Goal: Communication & Community: Answer question/provide support

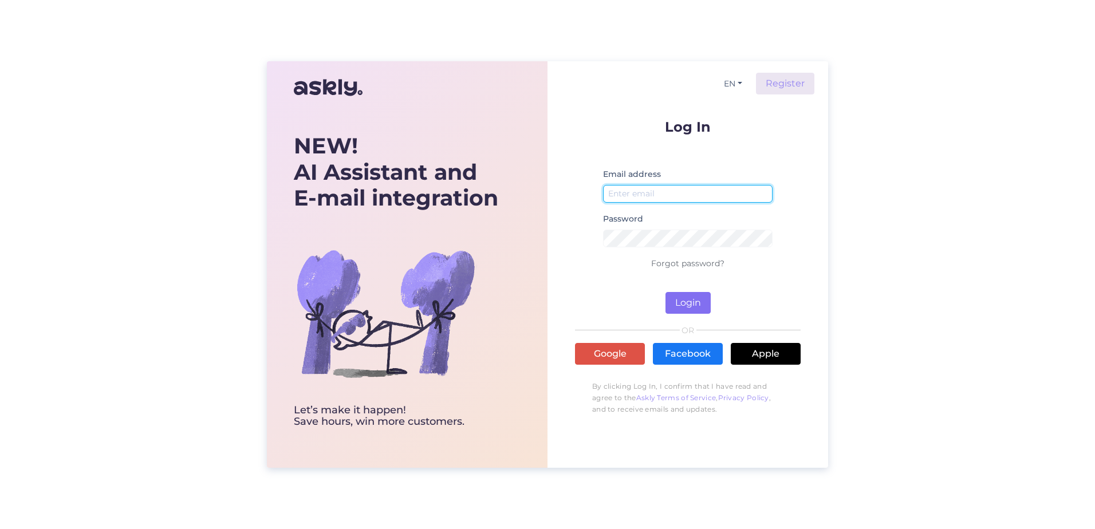
type input "[PERSON_NAME][EMAIL_ADDRESS][PERSON_NAME][DOMAIN_NAME]"
click at [668, 307] on button "Login" at bounding box center [687, 303] width 45 height 22
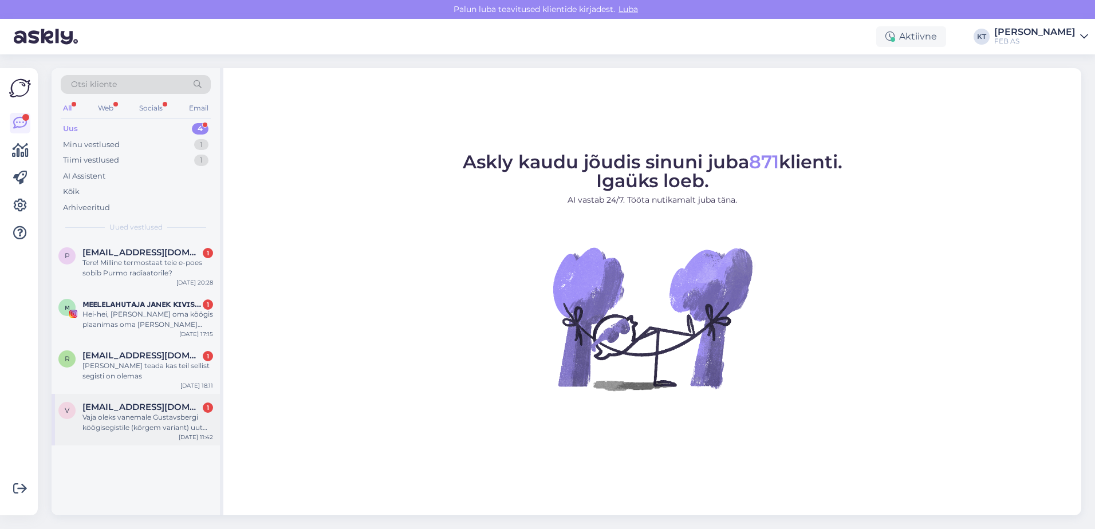
click at [153, 435] on div "v [EMAIL_ADDRESS][DOMAIN_NAME] 1 Vaja oleks vanemale Gustavsbergi köögisegistil…" at bounding box center [136, 420] width 168 height 52
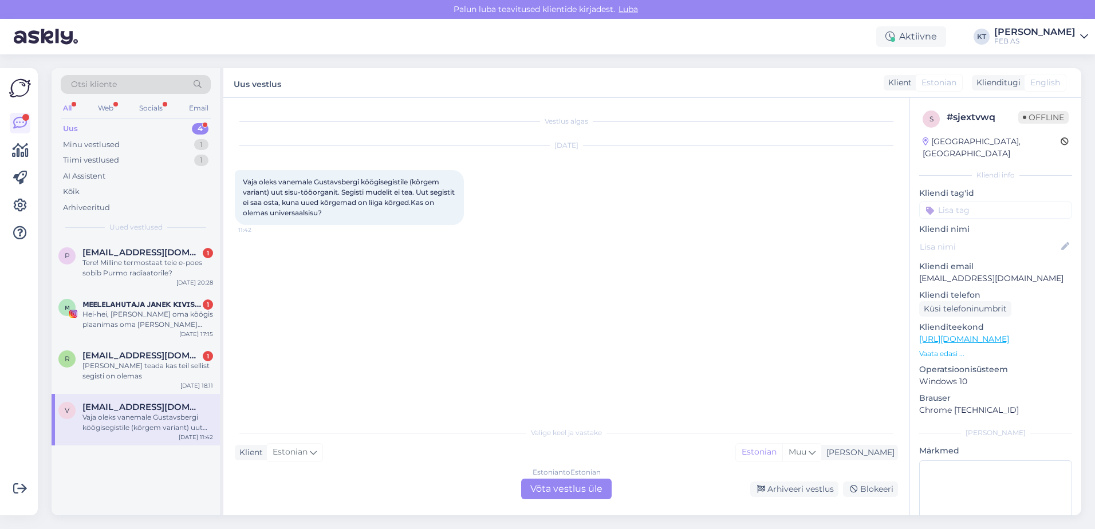
click at [542, 485] on div "Estonian to Estonian Võta vestlus üle" at bounding box center [566, 489] width 90 height 21
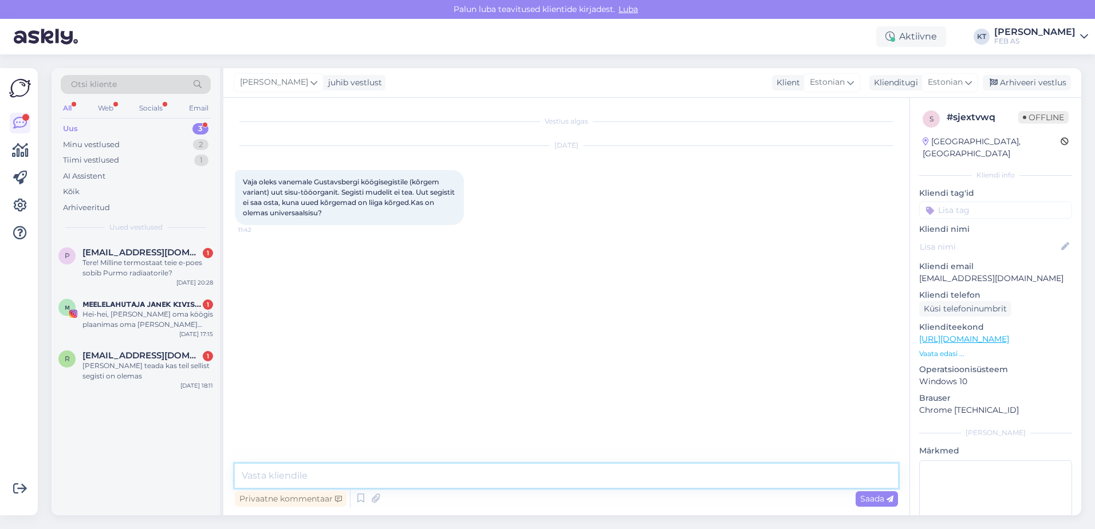
click at [385, 469] on textarea at bounding box center [566, 476] width 663 height 24
type textarea "Tere! Palun saatke segistist pilt, et saaksime segisti tuvastada ning pakuda so…"
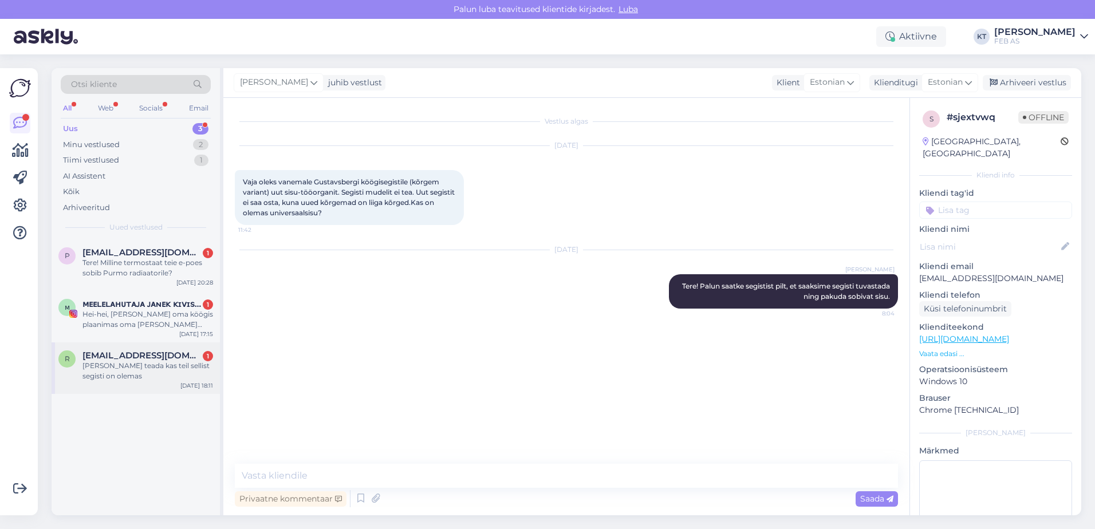
click at [89, 362] on div "[PERSON_NAME] teada kas teil sellist segisti on olemas" at bounding box center [147, 371] width 131 height 21
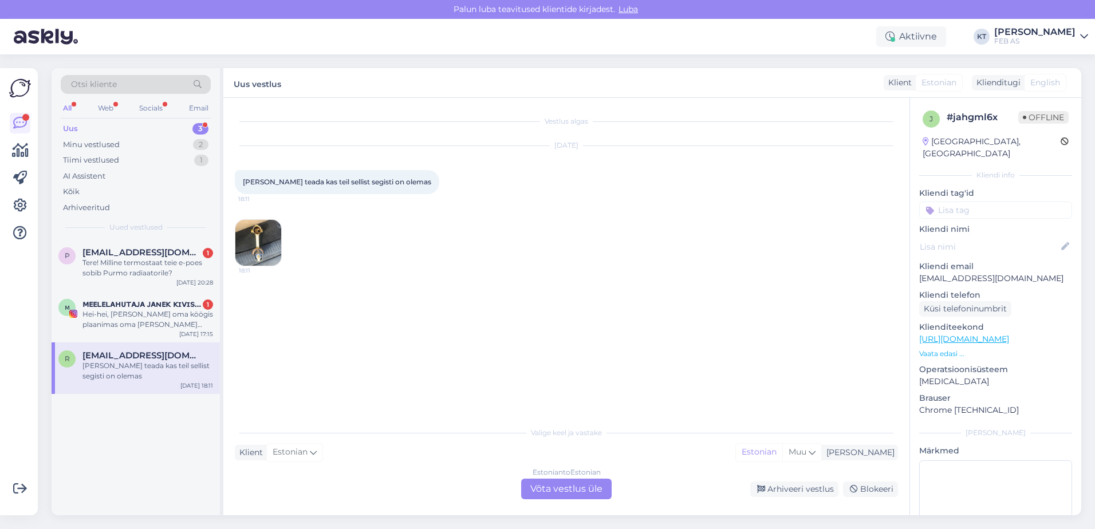
click at [268, 243] on img at bounding box center [258, 243] width 46 height 46
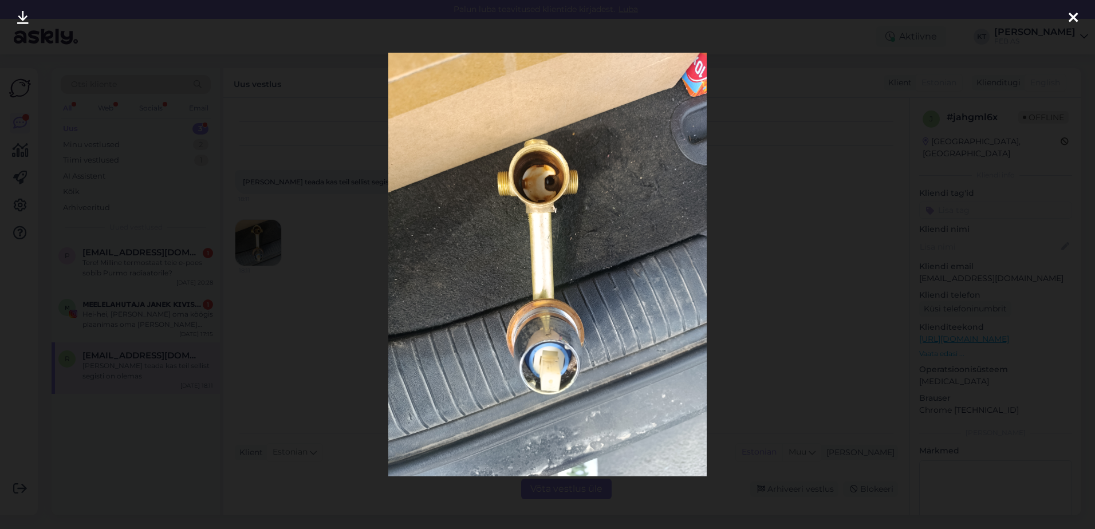
click at [224, 299] on div at bounding box center [547, 264] width 1095 height 529
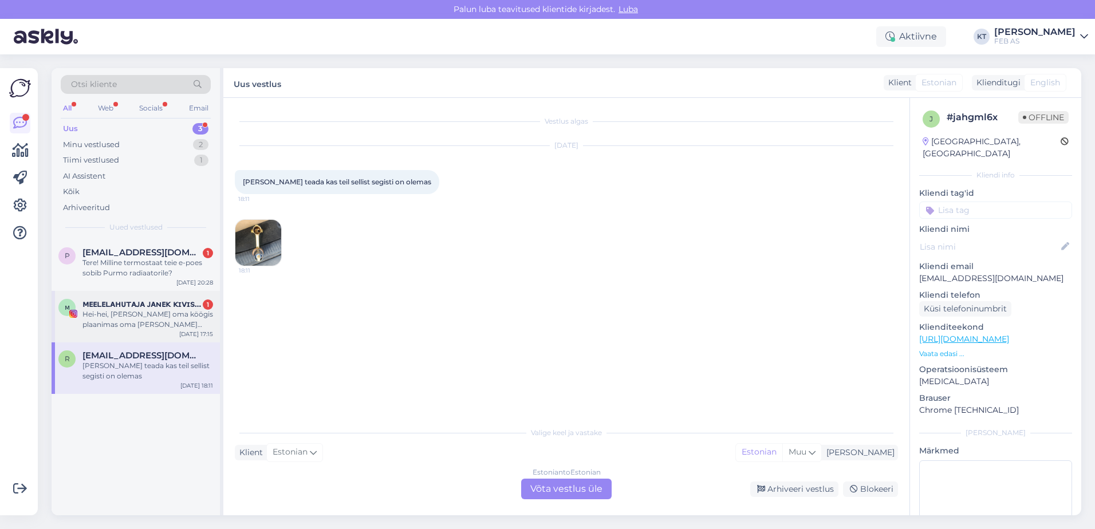
click at [179, 324] on div "Hei-hei, [PERSON_NAME] oma köögis plaanimas oma [PERSON_NAME] kraanikausi välja…" at bounding box center [147, 319] width 131 height 21
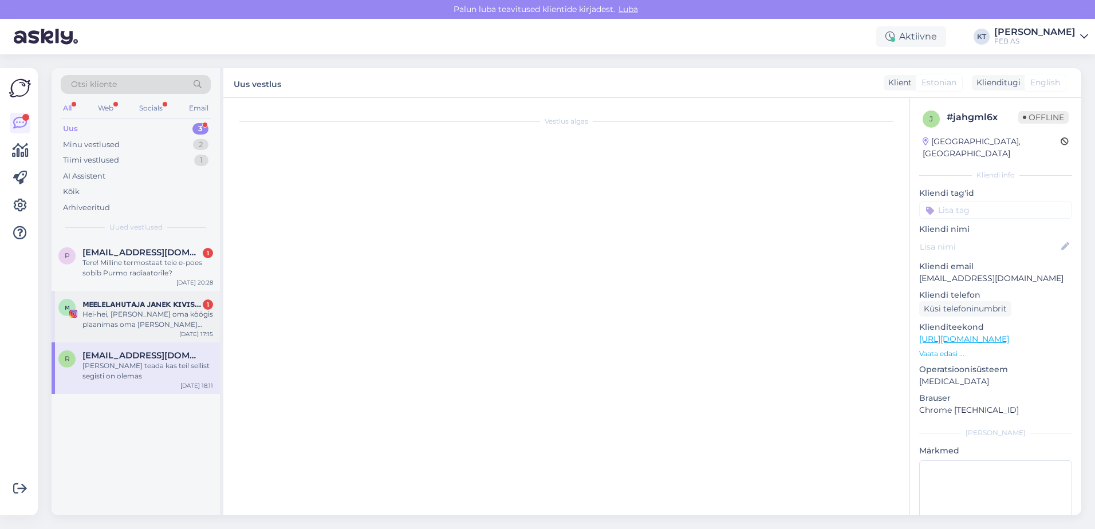
scroll to position [2, 0]
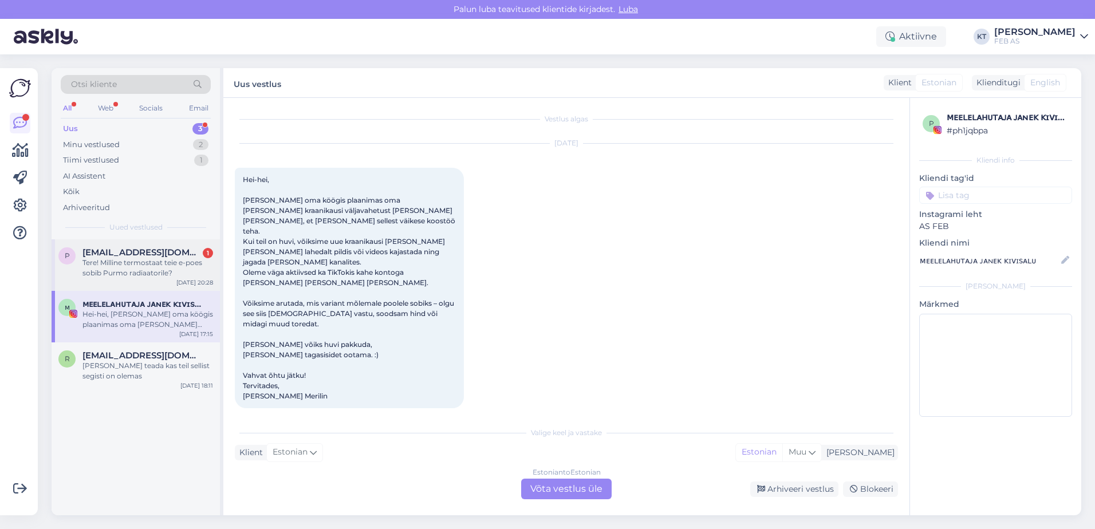
click at [163, 278] on div "Tere! Milline termostaat teie e-poes sobib Purmo radiaatorile?" at bounding box center [147, 268] width 131 height 21
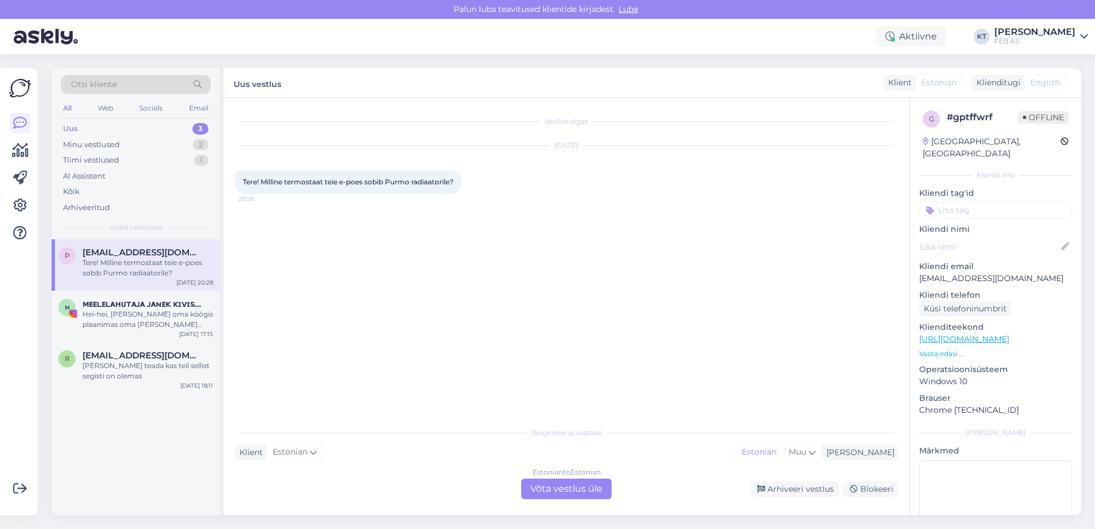
click at [581, 482] on div "Estonian to Estonian Võta vestlus üle" at bounding box center [566, 489] width 90 height 21
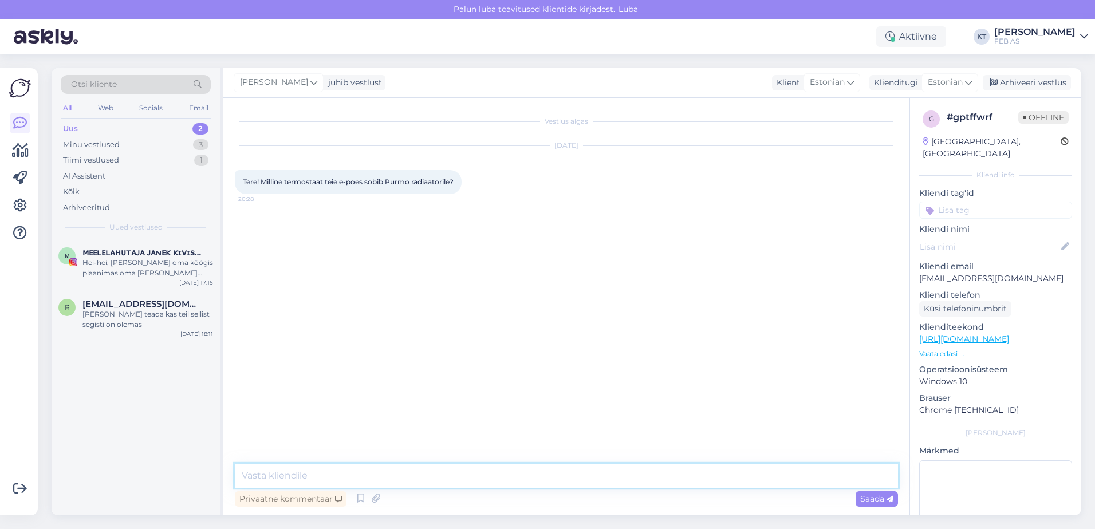
click at [461, 475] on textarea at bounding box center [566, 476] width 663 height 24
click at [114, 147] on div "Minu vestlused" at bounding box center [91, 144] width 57 height 11
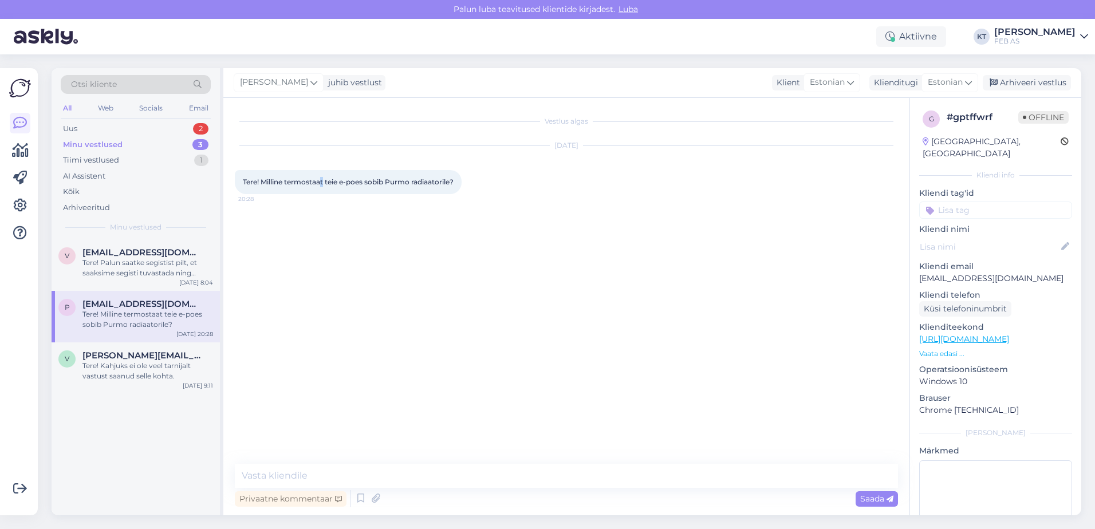
click at [323, 176] on div "Tere! Milline termostaat teie e-poes sobib Purmo radiaatorile? 20:28" at bounding box center [348, 182] width 227 height 24
drag, startPoint x: 323, startPoint y: 176, endPoint x: 335, endPoint y: 185, distance: 14.8
click at [335, 185] on span "Tere! Milline termostaat teie e-poes sobib Purmo radiaatorile?" at bounding box center [348, 181] width 211 height 9
click at [421, 463] on div "Vestlus algas [DATE] Tere! Milline termostaat teie e-poes sobib Purmo radiaator…" at bounding box center [566, 306] width 686 height 417
click at [420, 467] on textarea at bounding box center [566, 476] width 663 height 24
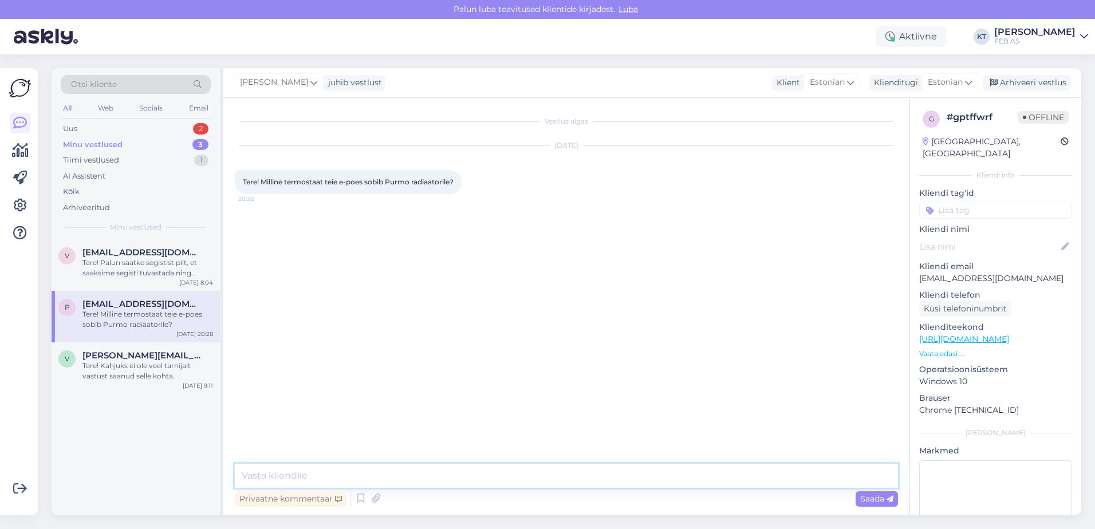
click at [431, 473] on textarea at bounding box center [566, 476] width 663 height 24
type textarea "Tere! Kas Teil on ventiil juba olemas?"
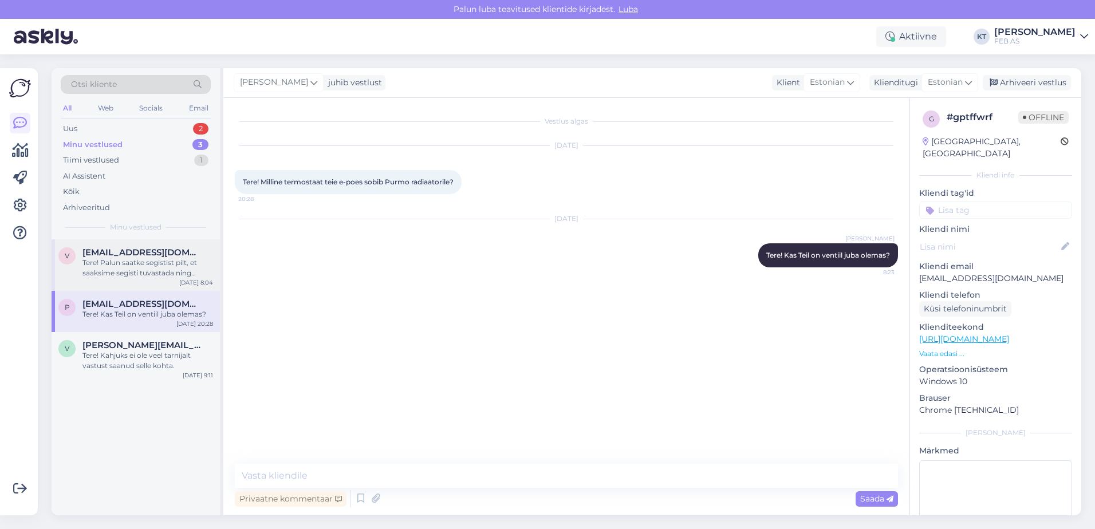
click at [176, 272] on div "Tere! Palun saatke segistist pilt, et saaksime segisti tuvastada ning pakuda so…" at bounding box center [147, 268] width 131 height 21
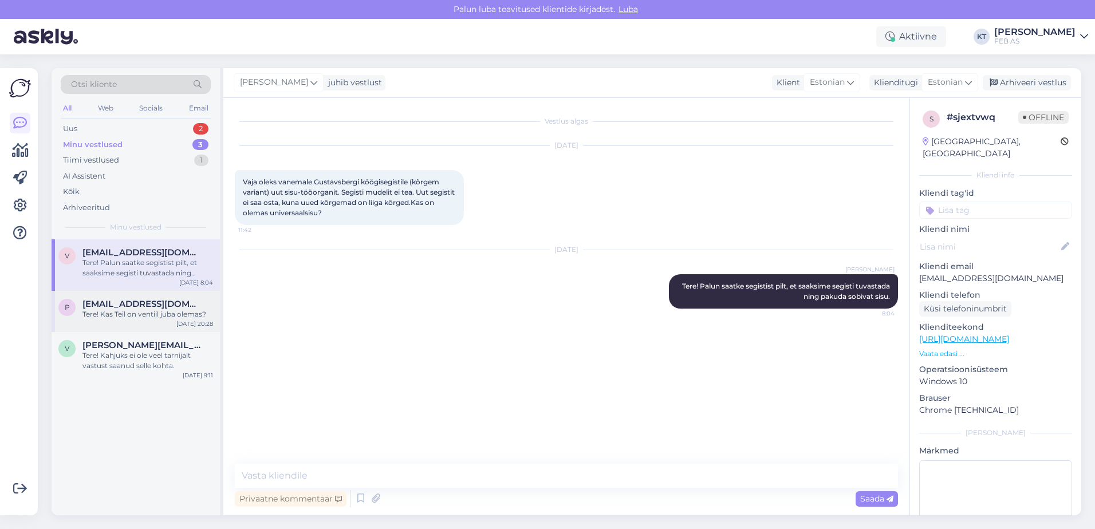
click at [170, 303] on span "[EMAIL_ADDRESS][DOMAIN_NAME]" at bounding box center [141, 304] width 119 height 10
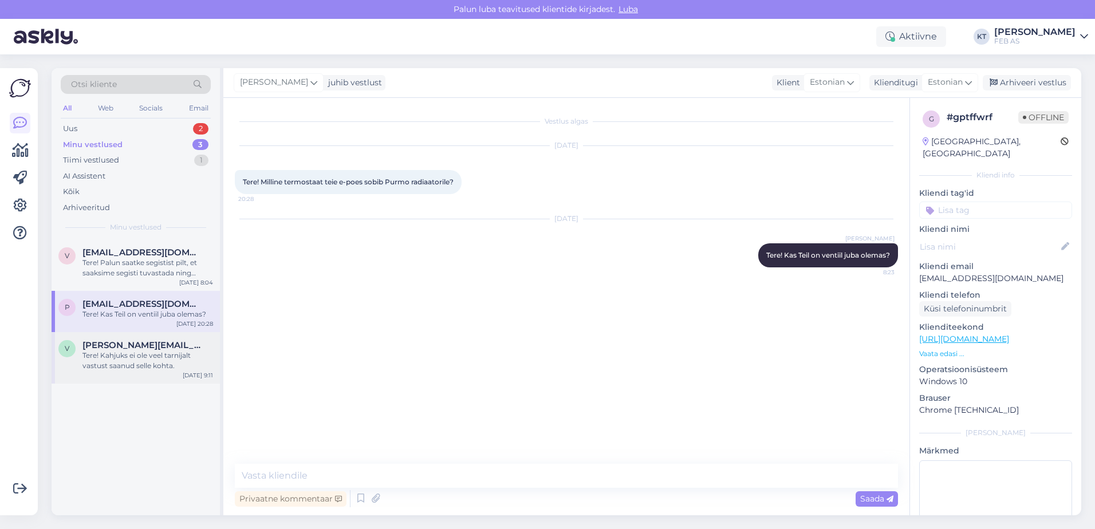
click at [163, 357] on div "Tere! Kahjuks ei ole veel tarnijalt vastust saanud selle kohta." at bounding box center [147, 360] width 131 height 21
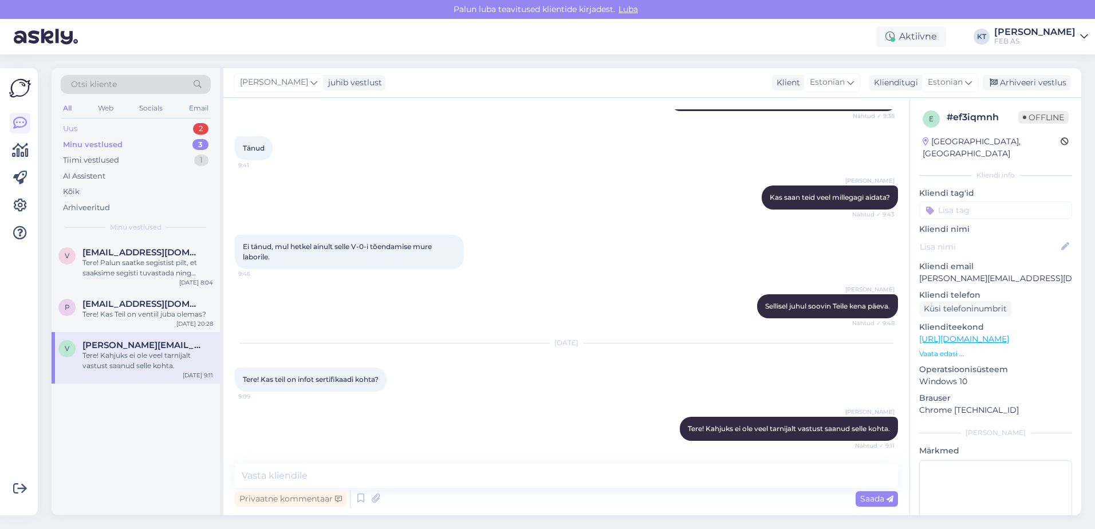
click at [150, 133] on div "Uus 2" at bounding box center [136, 129] width 150 height 16
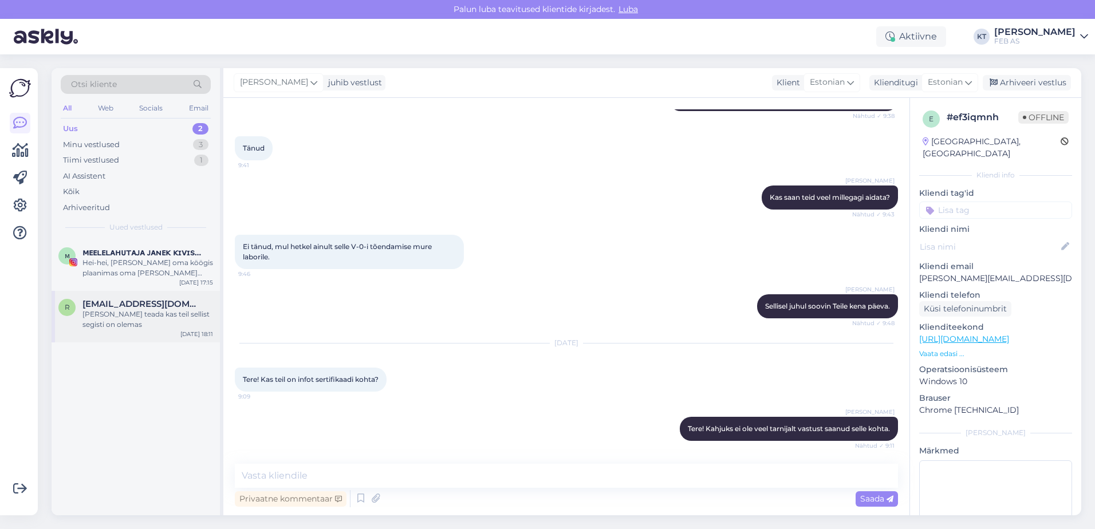
click at [144, 316] on div "[PERSON_NAME] teada kas teil sellist segisti on olemas" at bounding box center [147, 319] width 131 height 21
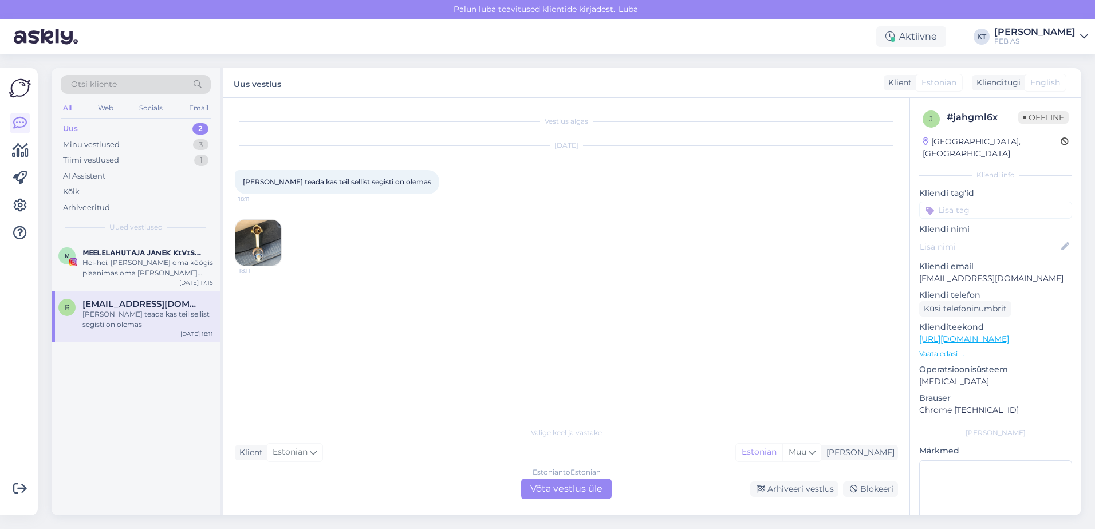
click at [252, 235] on img at bounding box center [258, 243] width 46 height 46
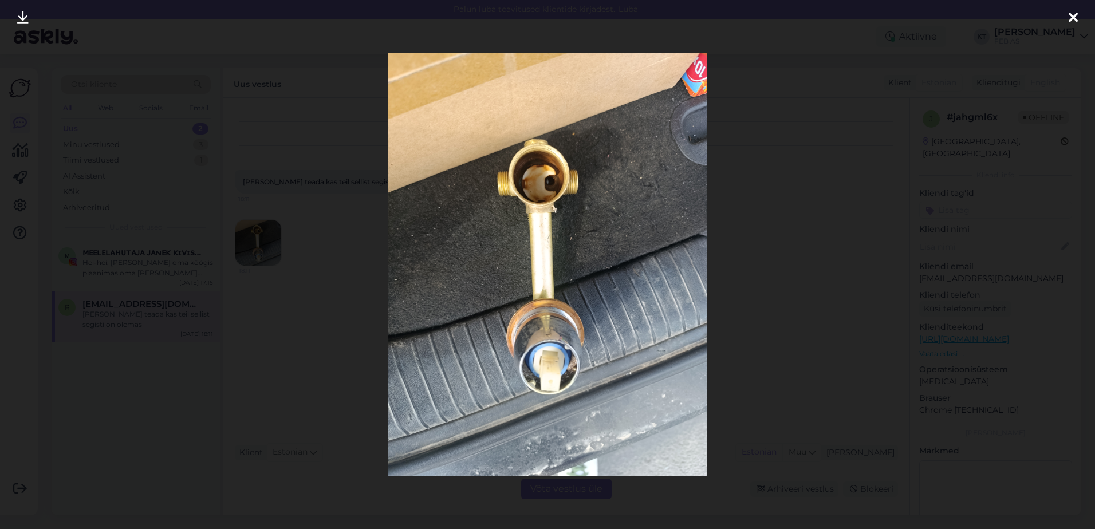
click at [550, 290] on img at bounding box center [547, 264] width 319 height 423
click at [820, 279] on div at bounding box center [547, 264] width 1095 height 529
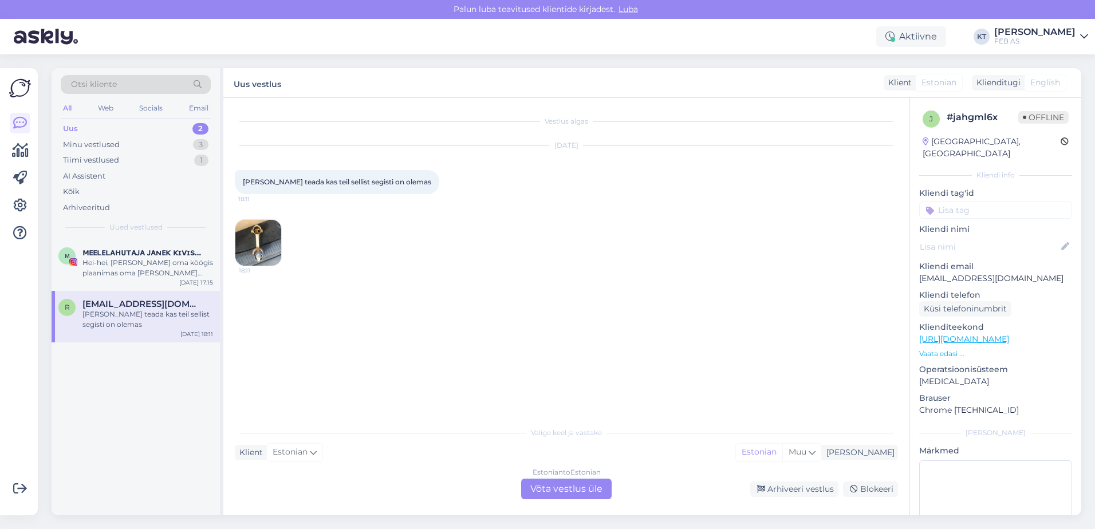
click at [547, 493] on div "Estonian to Estonian Võta vestlus üle" at bounding box center [566, 489] width 90 height 21
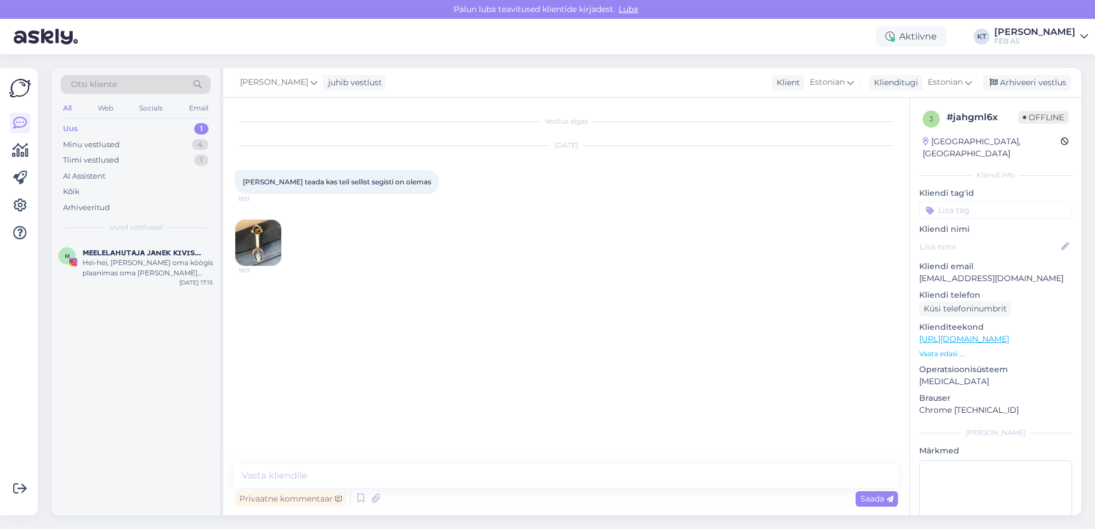
click at [264, 235] on img at bounding box center [258, 243] width 46 height 46
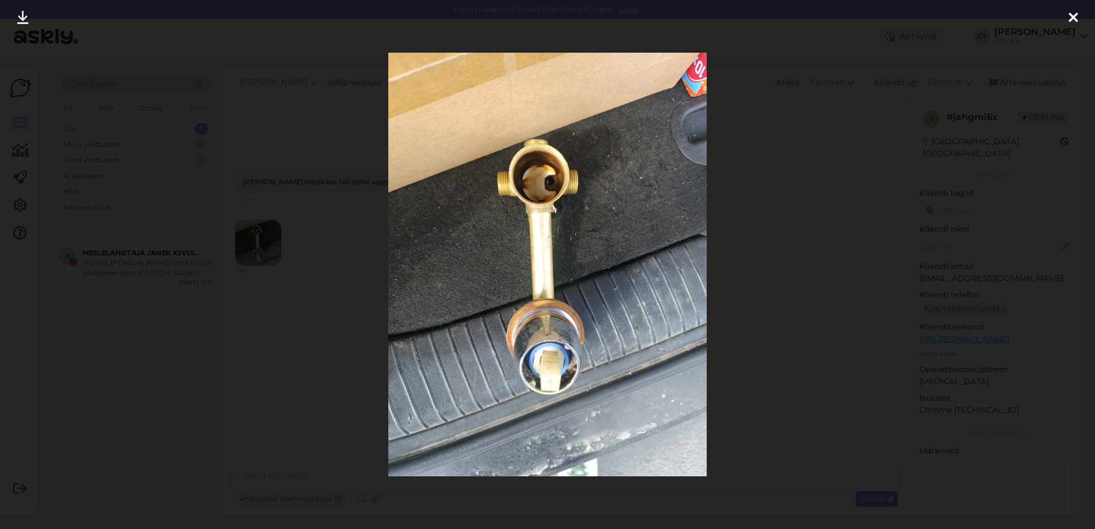
click at [312, 251] on div at bounding box center [547, 264] width 1095 height 529
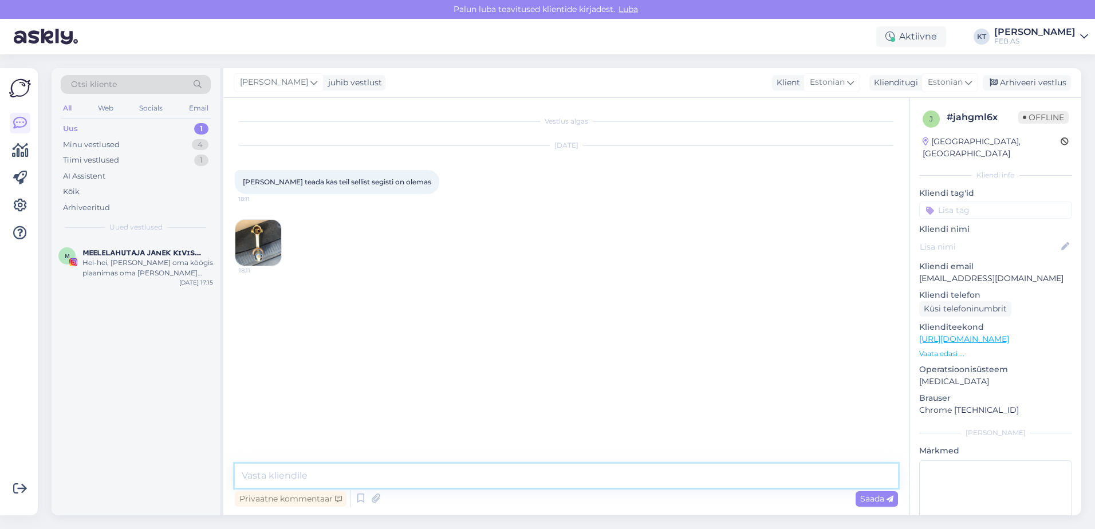
click at [381, 472] on textarea at bounding box center [566, 476] width 663 height 24
type textarea "K"
click at [246, 247] on img at bounding box center [258, 243] width 46 height 46
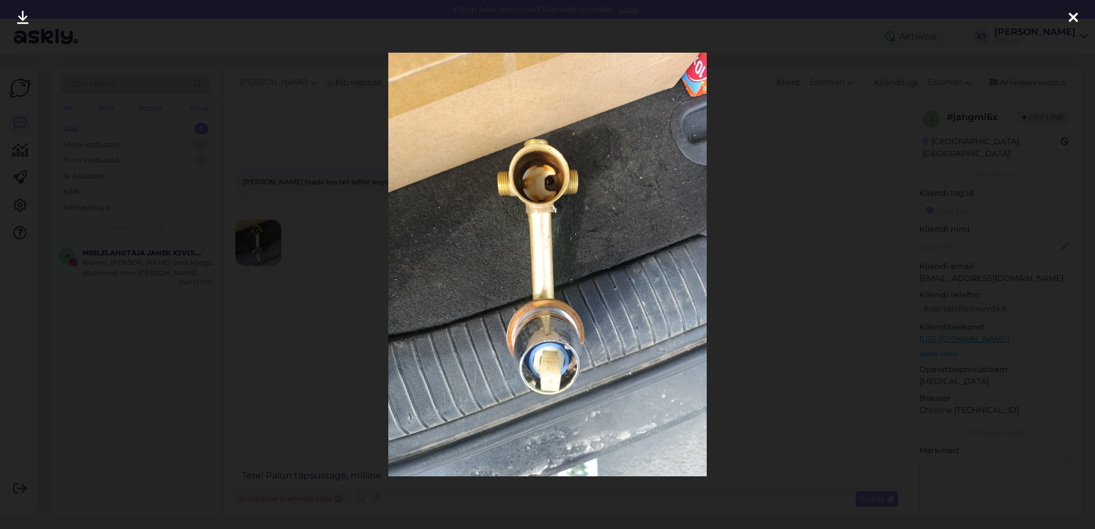
click at [785, 309] on div at bounding box center [547, 264] width 1095 height 529
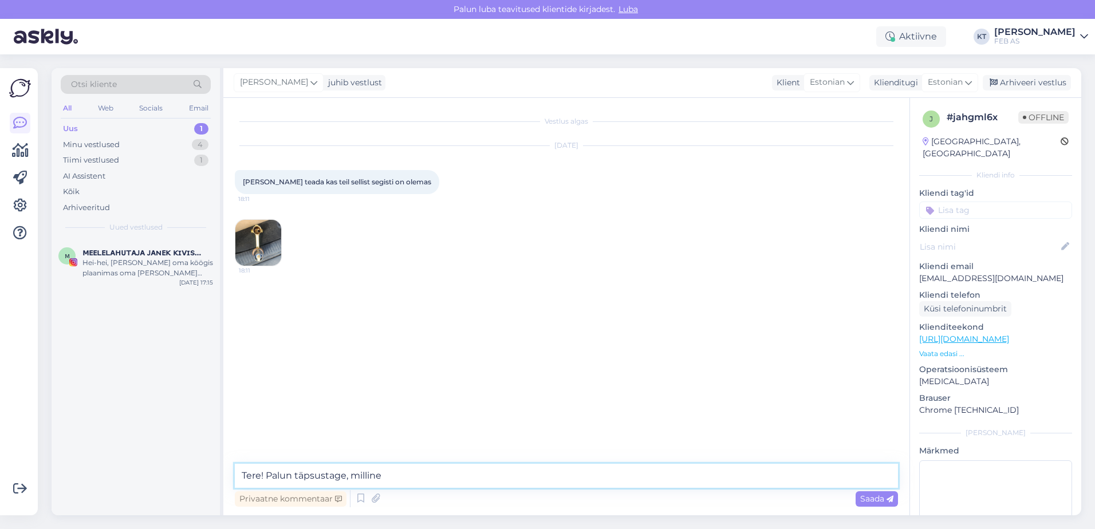
click at [414, 475] on textarea "Tere! Palun täpsustage, milline" at bounding box center [566, 476] width 663 height 24
drag, startPoint x: 405, startPoint y: 475, endPoint x: 349, endPoint y: 480, distance: 55.8
click at [349, 480] on textarea "Tere! Palun täpsustage, milline" at bounding box center [566, 476] width 663 height 24
type textarea "Tere! Palun täpsustage, millise [PERSON_NAME] segistiga on täpsemalt tegu?"
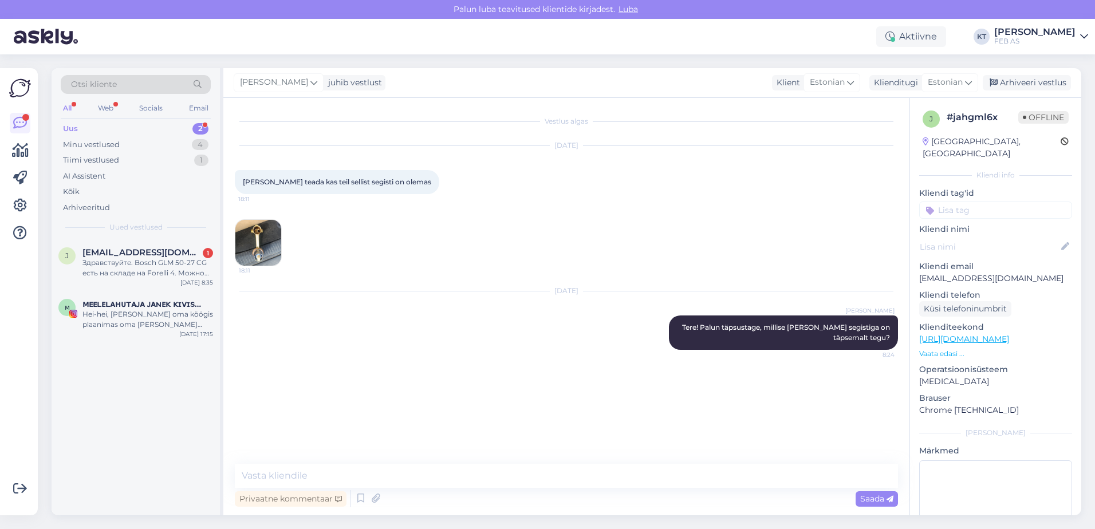
click at [84, 132] on div "Uus 2" at bounding box center [136, 129] width 150 height 16
click at [117, 258] on div "Здравствуйте. Bosch GLM 50-27 CG есть на складе на Forelli 4. Можно забронирова…" at bounding box center [147, 268] width 131 height 21
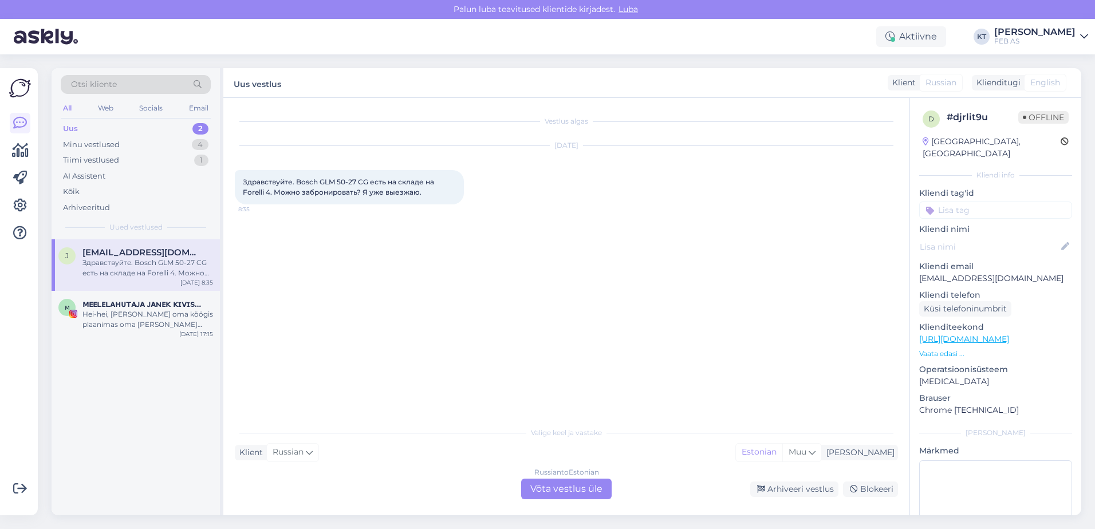
click at [558, 497] on div "Russian to Estonian Võta vestlus üle" at bounding box center [566, 489] width 90 height 21
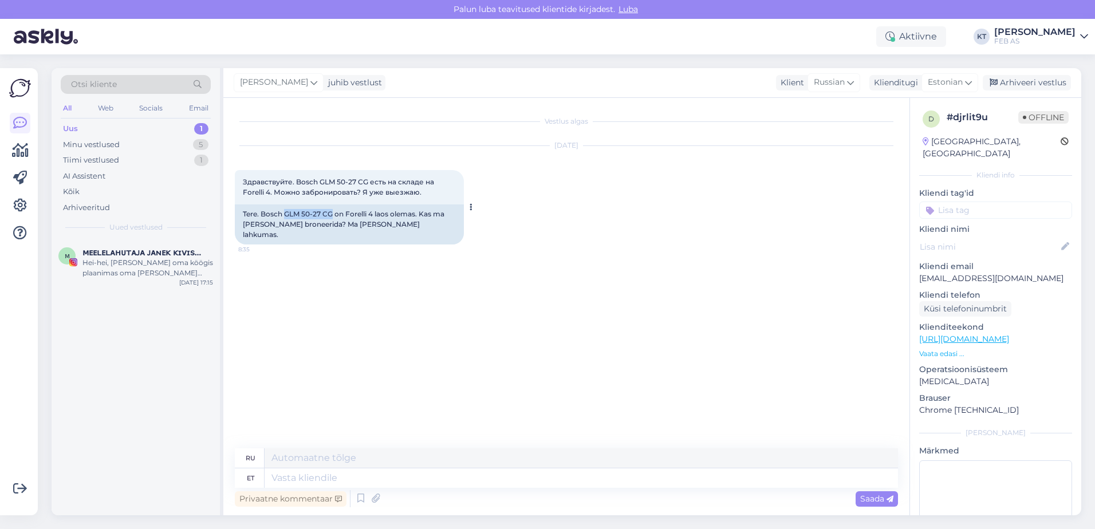
drag, startPoint x: 333, startPoint y: 214, endPoint x: 285, endPoint y: 213, distance: 47.5
click at [285, 213] on div "Tere. Bosch GLM 50-27 CG on Forelli 4 laos olemas. Kas ma [PERSON_NAME] broneer…" at bounding box center [349, 224] width 229 height 40
copy div "GLM 50-27 CG"
click at [316, 472] on textarea at bounding box center [580, 477] width 633 height 19
click at [937, 80] on span "Estonian" at bounding box center [944, 82] width 35 height 13
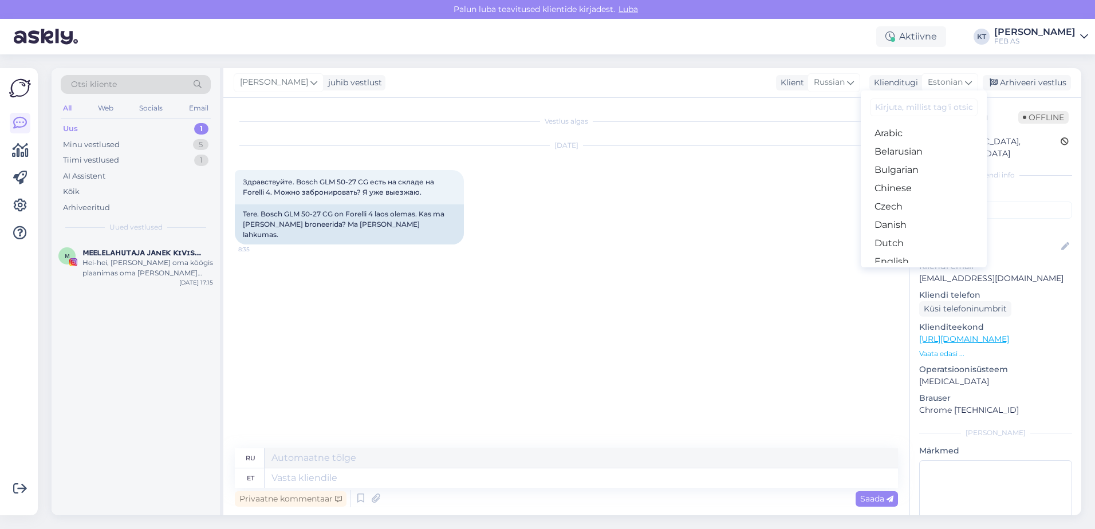
click at [908, 114] on input at bounding box center [924, 107] width 108 height 18
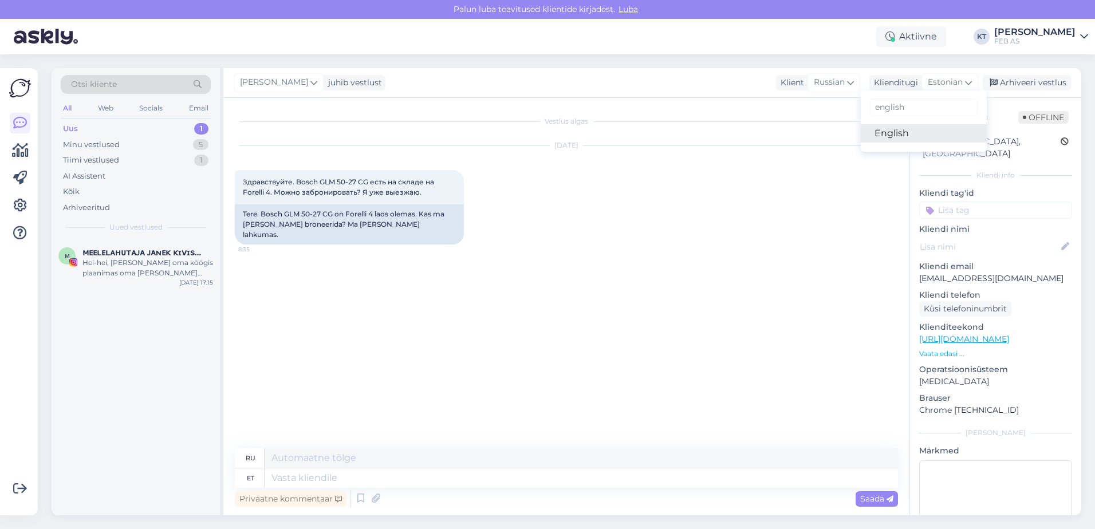
type input "english"
click at [905, 130] on link "English" at bounding box center [923, 133] width 126 height 18
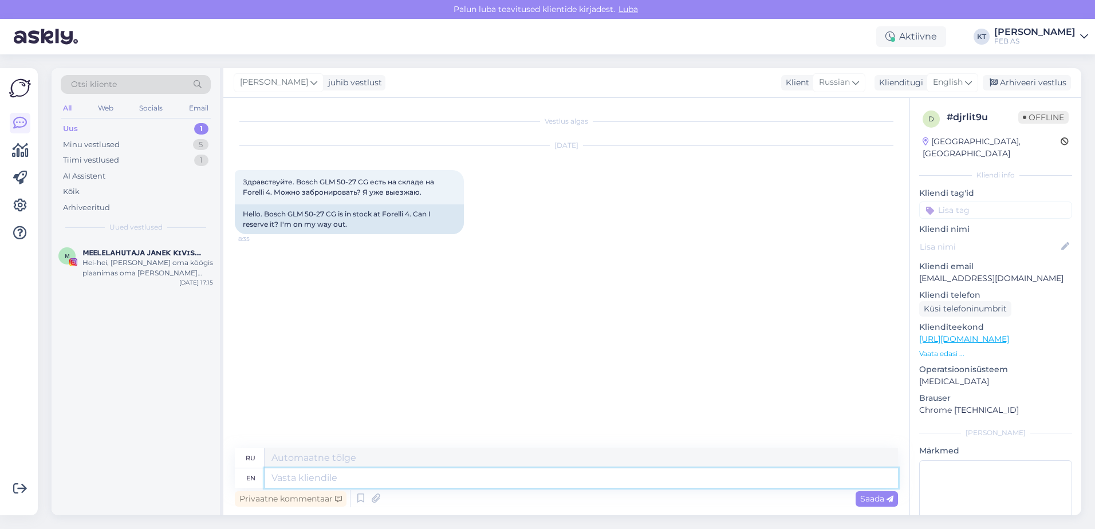
click at [363, 477] on textarea at bounding box center [580, 477] width 633 height 19
click at [349, 471] on textarea at bounding box center [580, 477] width 633 height 19
paste textarea "ou can make a reservation by placing an order through the online store and sele…"
type textarea "ou can make a reservation by placing an order through the online store and sele…"
type textarea "Вы можете сделать заказ, оформив его через интернет-магазин и выбрав подходящий…"
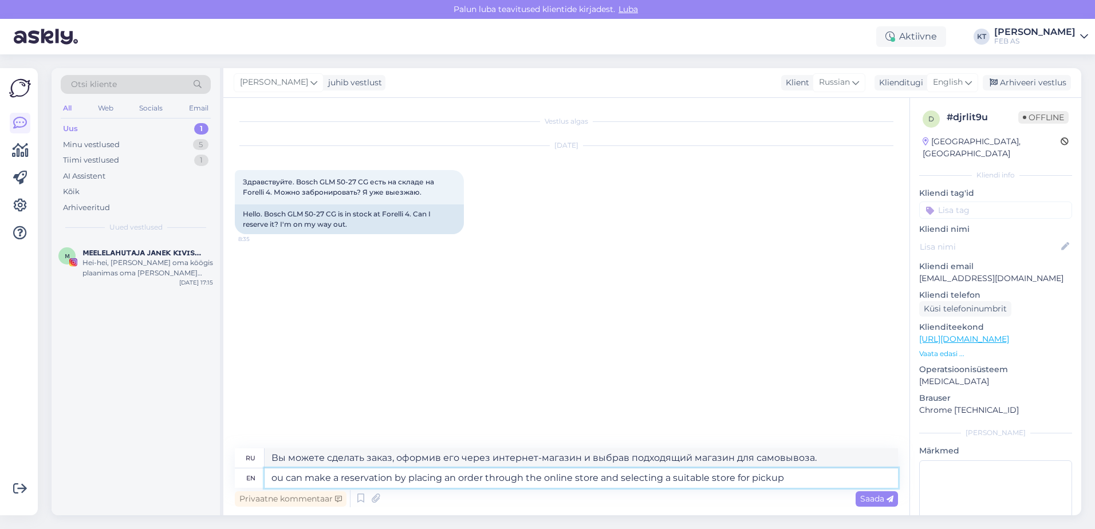
click at [269, 476] on textarea "ou can make a reservation by placing an order through the online store and sele…" at bounding box center [580, 477] width 633 height 19
drag, startPoint x: 714, startPoint y: 479, endPoint x: 680, endPoint y: 477, distance: 34.4
click at [680, 477] on textarea "You can make a reservation by placing an order through the online store and sel…" at bounding box center [580, 477] width 633 height 19
type textarea "You can make a reservation by placing an order through the online store and sel…"
type textarea "Вы можете сделать заказ, оформив его через интернет-магазин и выбрав магазин Fo…"
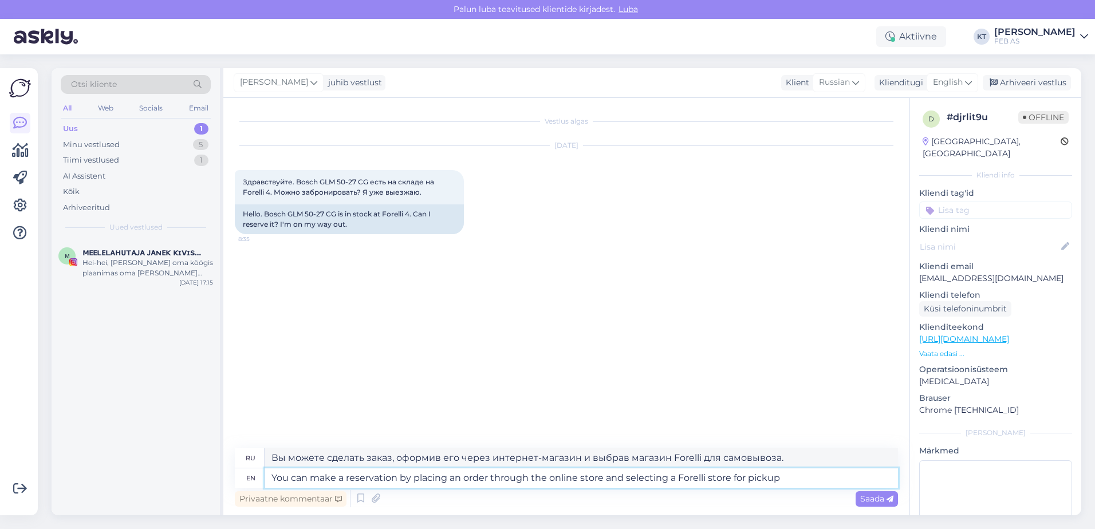
click at [787, 483] on textarea "You can make a reservation by placing an order through the online store and sel…" at bounding box center [580, 477] width 633 height 19
click at [807, 476] on textarea "You can make a reservation by placing an order through the online store and sel…" at bounding box center [580, 477] width 633 height 19
paste textarea "Once the goods are ready for pickup, you will receive a corresponding email.""
type textarea "You can make a reservation by placing an order through the online store and sel…"
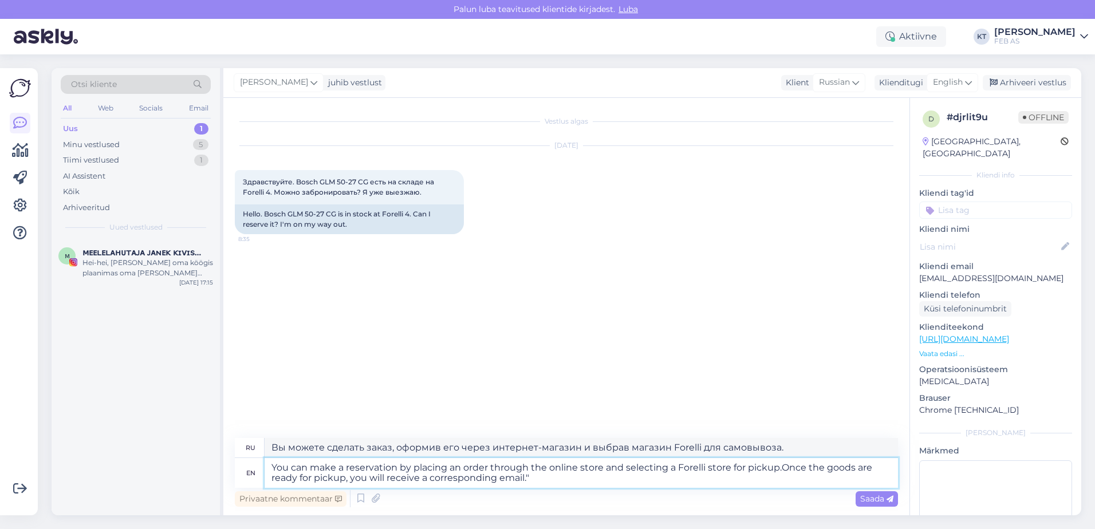
type textarea "Вы можете сделать заказ, оформив его через интернет-магазин и выбрав магазин Fo…"
click at [780, 464] on textarea "You can make a reservation by placing an order through the online store and sel…" at bounding box center [580, 473] width 633 height 30
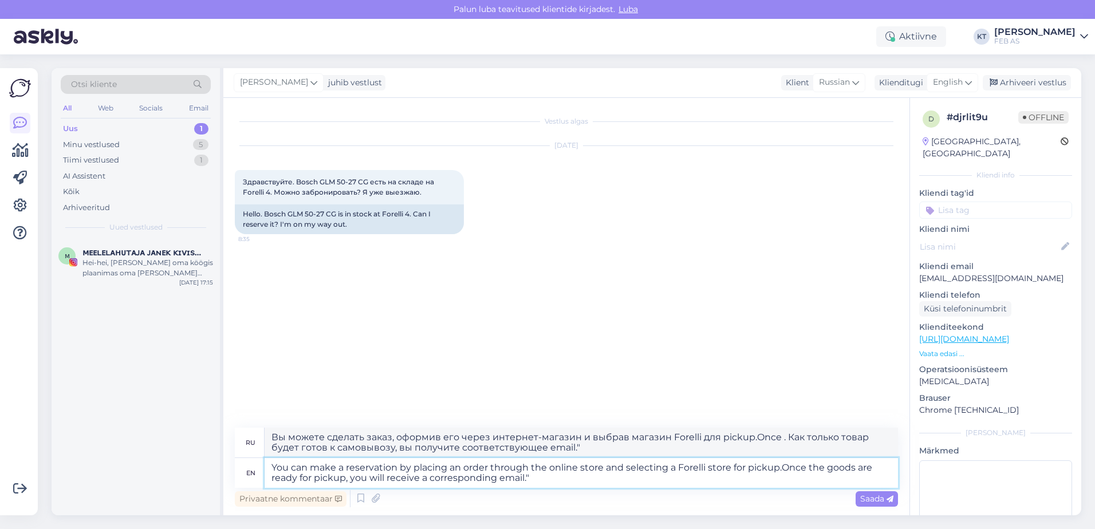
click at [783, 465] on textarea "You can make a reservation by placing an order through the online store and sel…" at bounding box center [580, 473] width 633 height 30
type textarea "You can make a reservation by placing an order through the online store and sel…"
type textarea "Вы можете сделать заказ, оформив его через интернет-магазин и выбрав магазин Fo…"
click at [611, 476] on textarea "You can make a reservation by placing an order through the online store and sel…" at bounding box center [580, 473] width 633 height 30
click at [586, 473] on textarea "You can make a reservation by placing an order through the online store and sel…" at bounding box center [580, 473] width 633 height 30
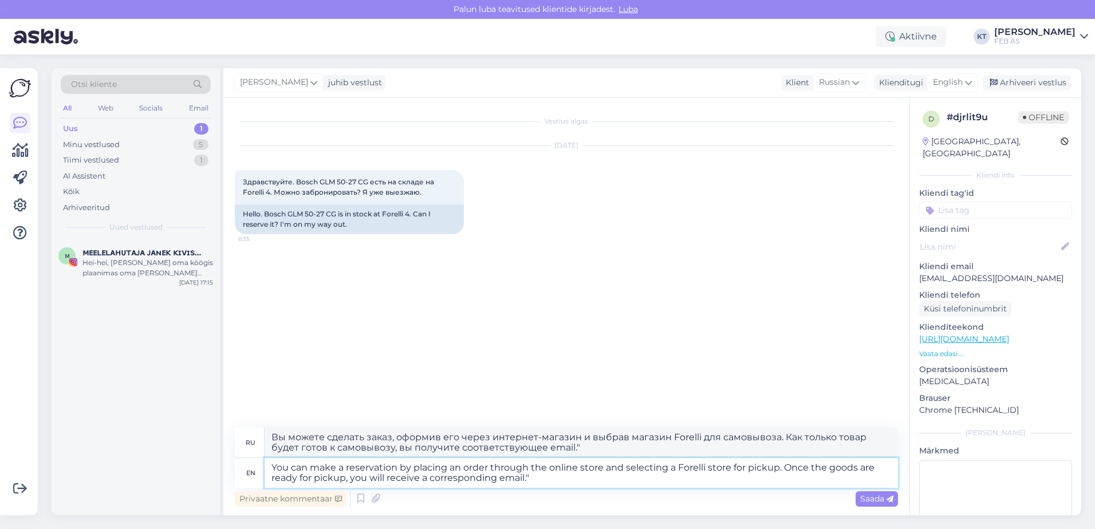
click at [571, 472] on textarea "You can make a reservation by placing an order through the online store and sel…" at bounding box center [580, 473] width 633 height 30
type textarea "You can make a reservation by placing an order through the onlie store and sele…"
type textarea "Вы можете сделать заказ, оформив его через онлайн-магазин и выбрав магазин Fore…"
type textarea "You can make a reservation by placing an order through the onle store and selec…"
type textarea "Вы можете сделать заказ, оформив его через единственный магазин и выбрав магази…"
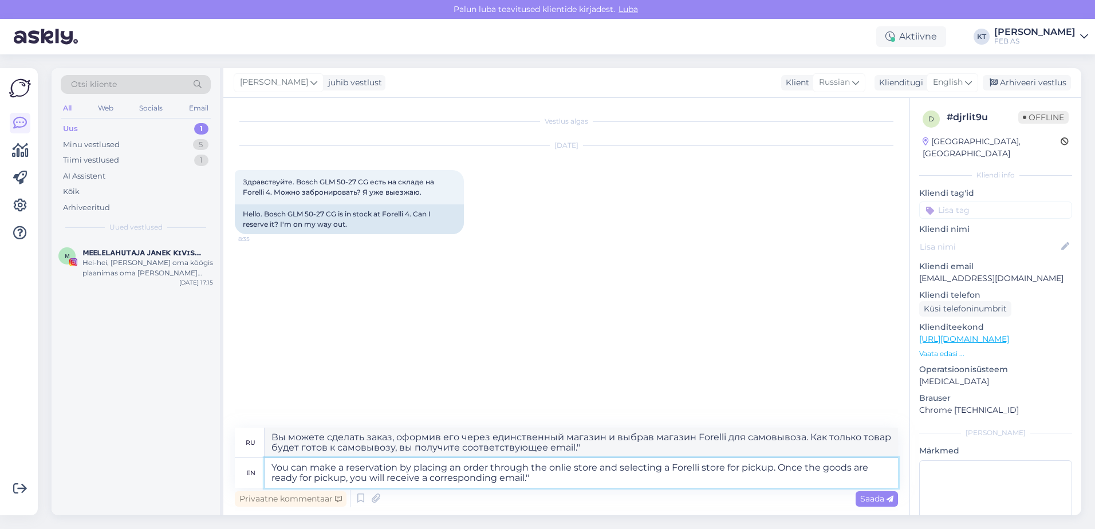
type textarea "You can make a reservation by placing an order through the online store and sel…"
type textarea "Вы можете сделать заказ, оформив его через интернет-магазин и выбрав магазин Fo…"
click at [576, 487] on textarea "You can make a reservation by placing an order through the online store and sel…" at bounding box center [580, 473] width 633 height 30
drag, startPoint x: 559, startPoint y: 479, endPoint x: 528, endPoint y: 481, distance: 30.5
click at [528, 481] on textarea "You can make a reservation by placing an order through the online store and sel…" at bounding box center [580, 473] width 633 height 30
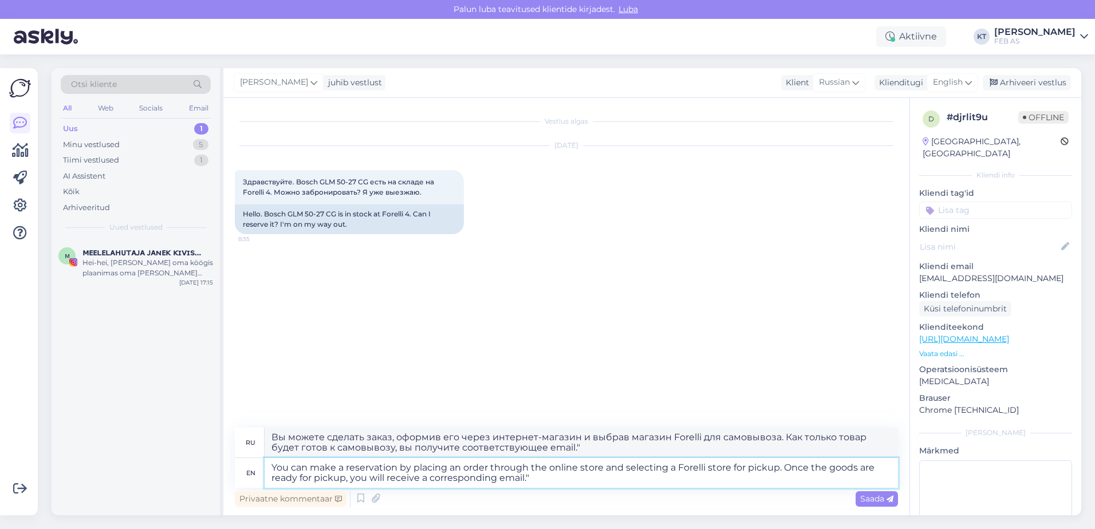
type textarea "You can make a reservation by placing an order through the online store and sel…"
type textarea "Вы можете сделать заказ через интернет-магазин и выбрать магазин Forelli для са…"
click at [266, 467] on textarea "You can make a reservation by placing an order through the online store and sel…" at bounding box center [580, 473] width 633 height 30
type textarea "Good day! You can make a reservation by placing an order through the online sto…"
type textarea "Добрый день! Вы можете сделать заказ через интернет-магазин и выбрать магазин F…"
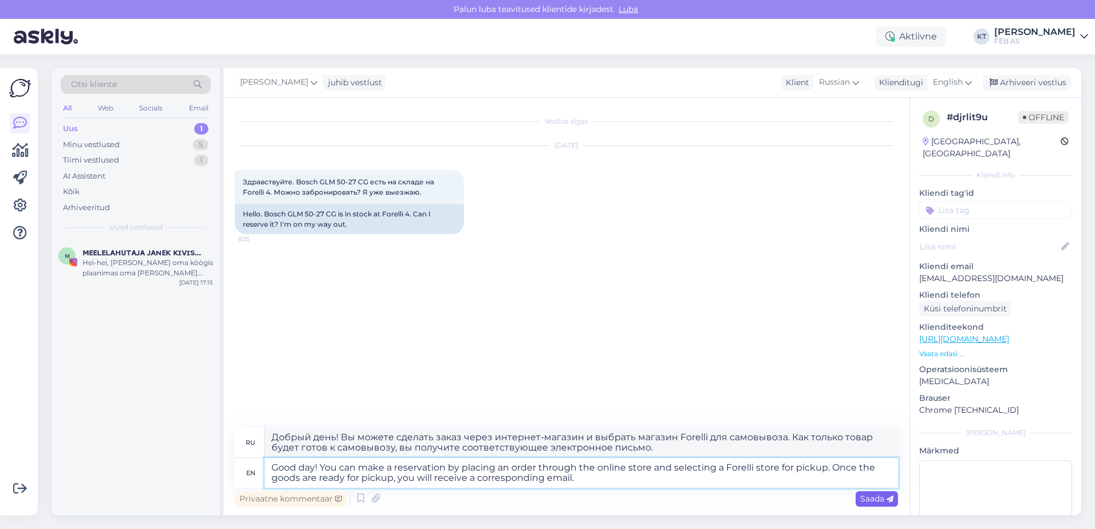
type textarea "Good day! You can make a reservation by placing an order through the online sto…"
click at [883, 496] on span "Saada" at bounding box center [876, 498] width 33 height 10
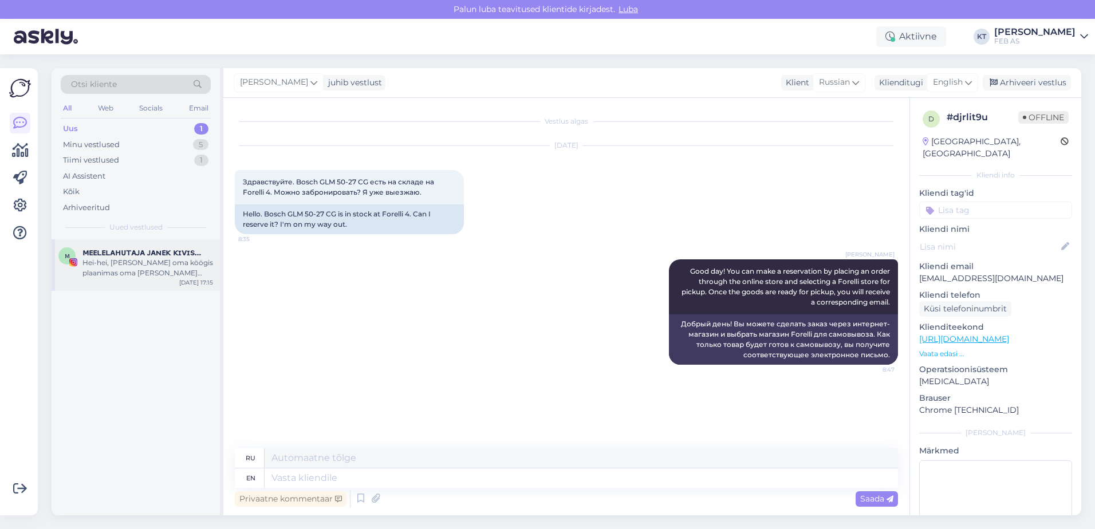
click at [181, 269] on div "Hei-hei, [PERSON_NAME] oma köögis plaanimas oma [PERSON_NAME] kraanikausi välja…" at bounding box center [147, 268] width 131 height 21
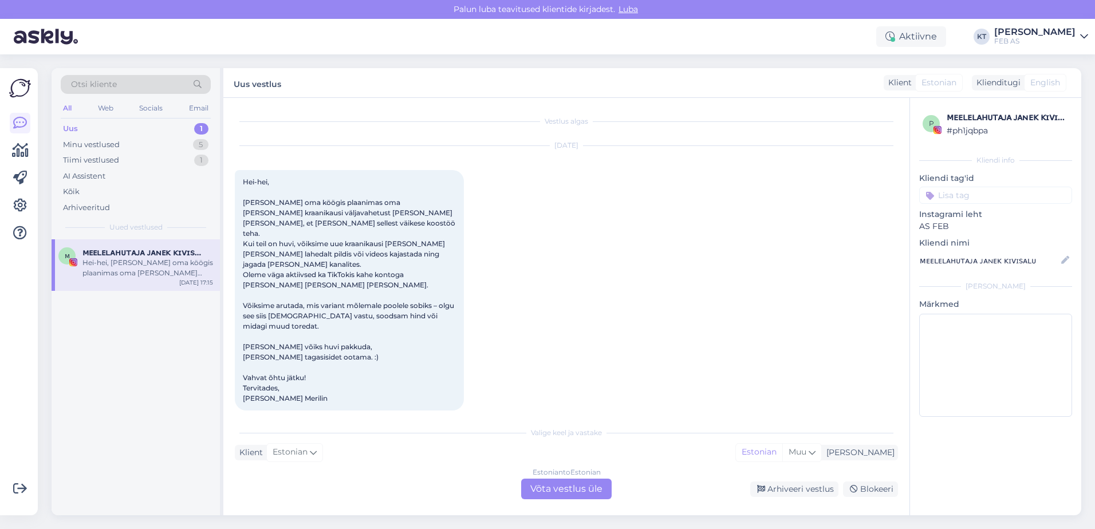
scroll to position [2, 0]
click at [458, 245] on div "Hei-hei, [PERSON_NAME] oma köögis plaanimas oma [PERSON_NAME] kraanikausi välja…" at bounding box center [349, 288] width 229 height 240
click at [456, 255] on div "Hei-hei, [PERSON_NAME] oma köögis plaanimas oma [PERSON_NAME] kraanikausi välja…" at bounding box center [349, 288] width 229 height 240
click at [397, 292] on span "Hei-hei, [PERSON_NAME] oma köögis plaanimas oma [PERSON_NAME] kraanikausi välja…" at bounding box center [350, 287] width 214 height 225
click at [346, 370] on div "Hei-hei, [PERSON_NAME] oma köögis plaanimas oma [PERSON_NAME] kraanikausi välja…" at bounding box center [349, 288] width 229 height 240
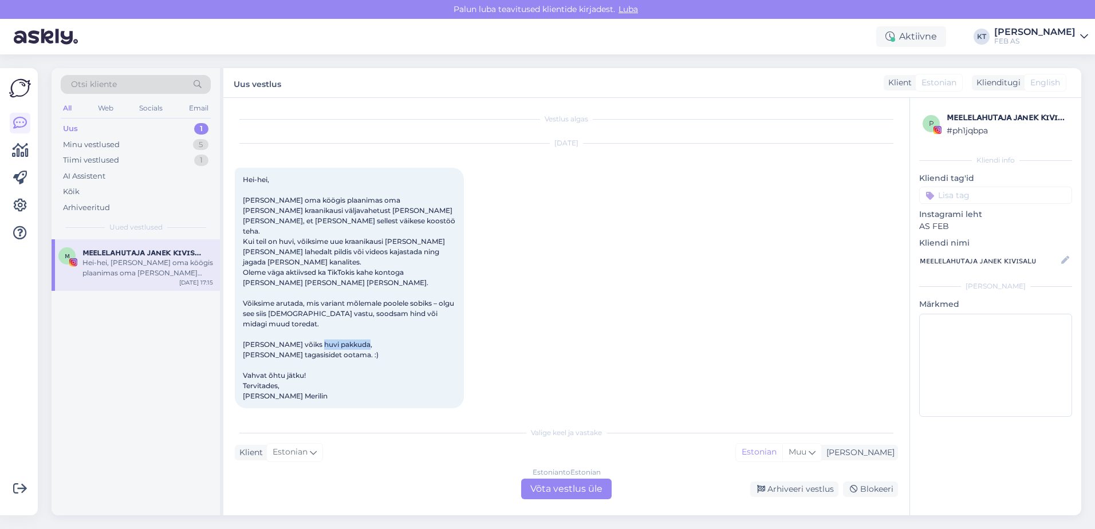
click at [346, 370] on div "Hei-hei, [PERSON_NAME] oma köögis plaanimas oma [PERSON_NAME] kraanikausi välja…" at bounding box center [349, 288] width 229 height 240
click at [555, 334] on div "[DATE] Hei-hei, [PERSON_NAME] oma köögis plaanimas oma [PERSON_NAME] kraanikaus…" at bounding box center [566, 276] width 663 height 290
click at [98, 268] on div "Hei-hei, [PERSON_NAME] oma köögis plaanimas oma [PERSON_NAME] kraanikausi välja…" at bounding box center [147, 268] width 131 height 21
click at [530, 484] on div "Estonian to Estonian Võta vestlus üle" at bounding box center [566, 489] width 90 height 21
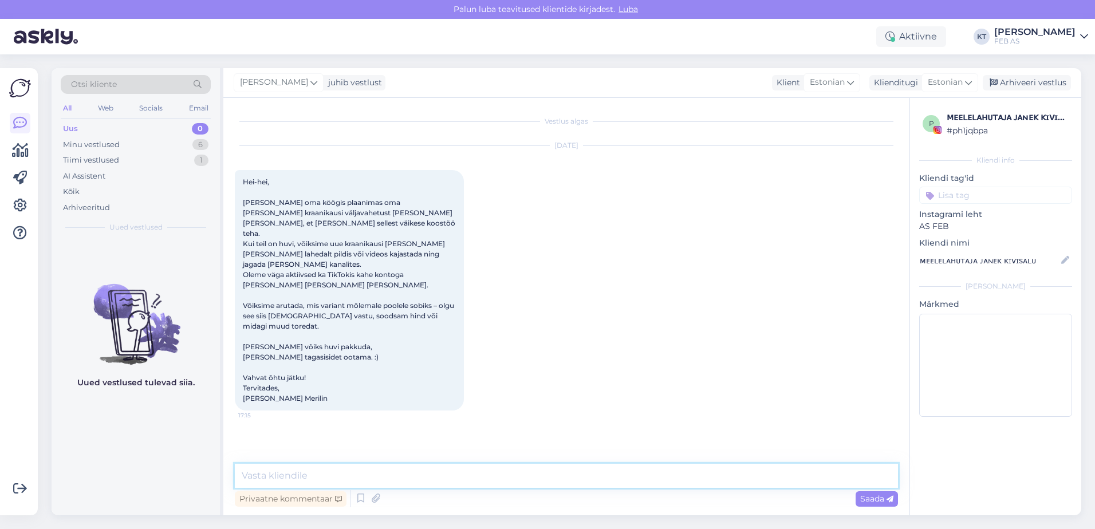
click at [475, 465] on textarea at bounding box center [566, 476] width 663 height 24
click at [519, 477] on textarea at bounding box center [566, 476] width 663 height 24
click at [268, 475] on textarea "Tere! Hetkel ei ole Tiktokis plaanis turundusreklaami pakkuda." at bounding box center [566, 476] width 663 height 24
type textarea "Tere! Hetkel ei ole Tiktokis plaanis turundusreklaami pakkuda."
click at [562, 481] on textarea "Tere! Hetkel ei ole Tiktokis plaanis turundusreklaami pakkuda." at bounding box center [566, 476] width 663 height 24
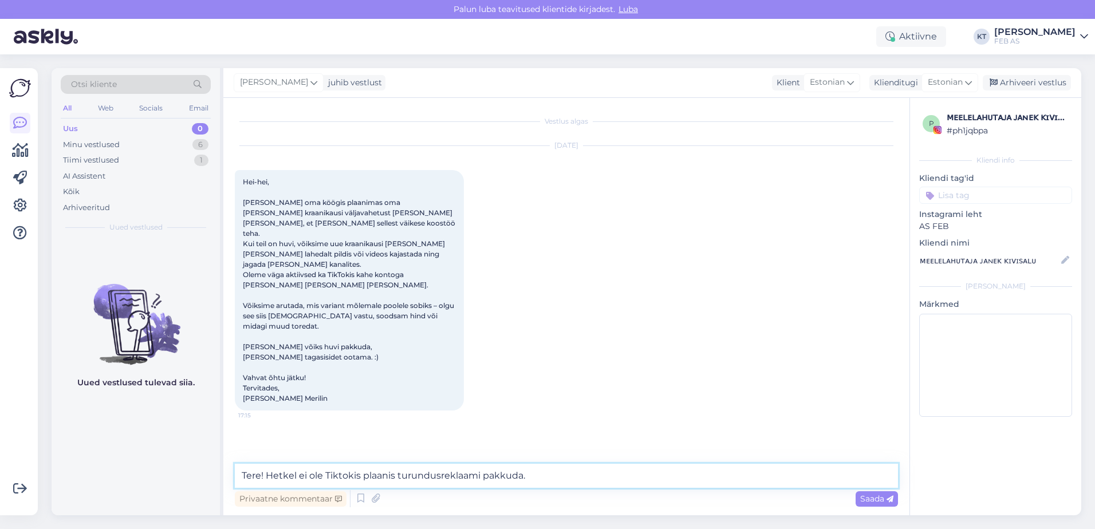
click at [555, 469] on textarea "Tere! Hetkel ei ole Tiktokis plaanis turundusreklaami pakkuda." at bounding box center [566, 476] width 663 height 24
drag, startPoint x: 169, startPoint y: 512, endPoint x: 0, endPoint y: 506, distance: 169.0
click at [0, 508] on html "[PERSON_NAME] teavitused klientide kirjadest. Luba Aktiivne KT [PERSON_NAME] FE…" at bounding box center [547, 264] width 1095 height 529
click at [274, 468] on textarea at bounding box center [566, 476] width 663 height 24
click at [280, 472] on textarea at bounding box center [566, 476] width 663 height 24
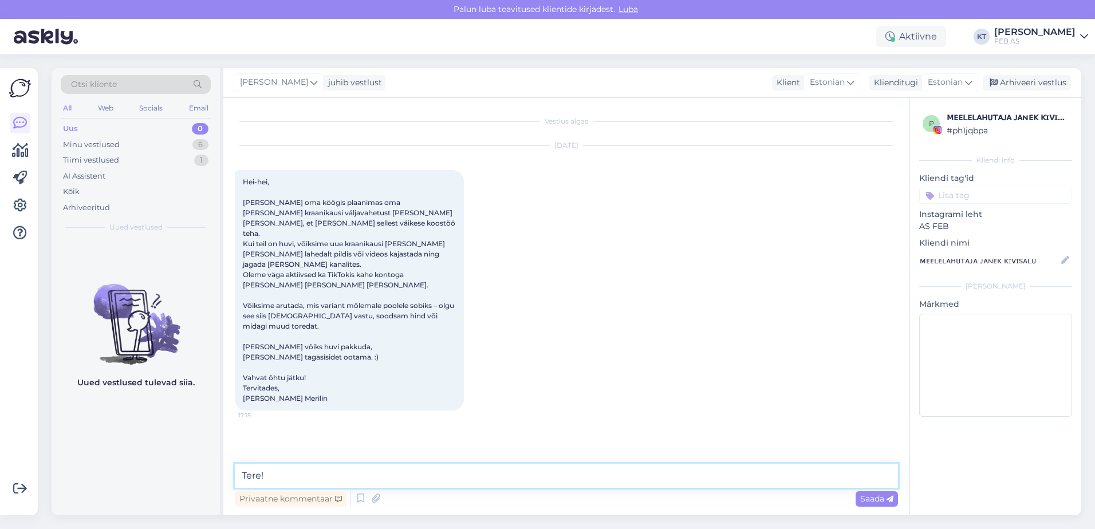
paste textarea "Suur tänu, et meie [PERSON_NAME] mõtlesite ja oma ideed jagasite! Meil on hetke…"
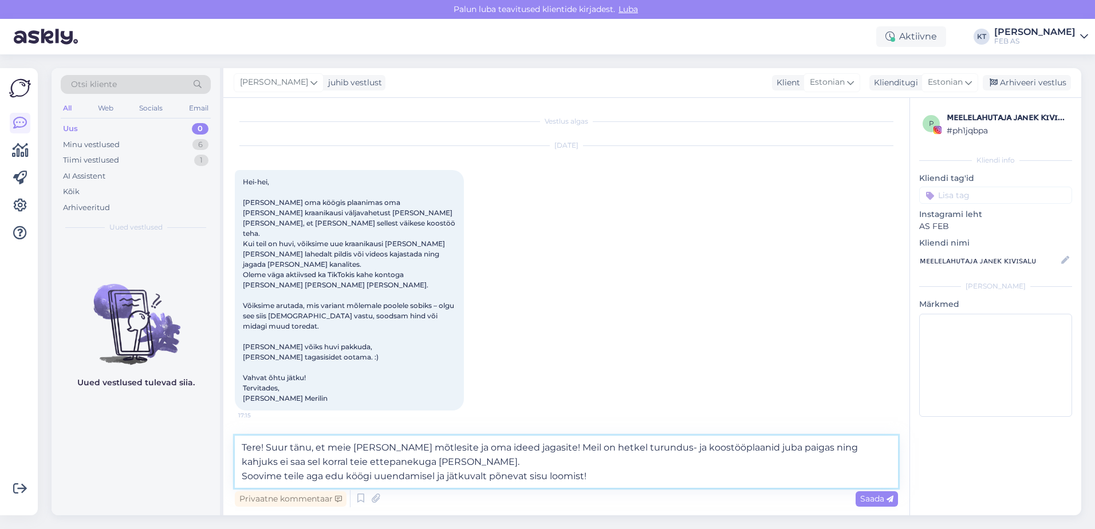
click at [435, 460] on textarea "Tere! Suur tänu, et meie [PERSON_NAME] mõtlesite ja oma ideed jagasite! Meil on…" at bounding box center [566, 462] width 663 height 52
click at [546, 451] on textarea "Tere! Suur tänu, et meie [PERSON_NAME] mõtlesite ja oma ideed jagasite! Meil on…" at bounding box center [566, 462] width 663 height 52
click at [420, 459] on textarea "Tere! Suur tänu, et meie [PERSON_NAME] mõtlesite ja oma ideed jagasite! Meil on…" at bounding box center [566, 462] width 663 height 52
click at [589, 476] on textarea "Tere! Suur tänu, et meie [PERSON_NAME] mõtlesite ja oma ideed jagasite! Meil on…" at bounding box center [566, 462] width 663 height 52
click at [449, 459] on textarea "Tere! Suur tänu, et meie [PERSON_NAME] mõtlesite ja oma ideed jagasite! Meil on…" at bounding box center [566, 462] width 663 height 52
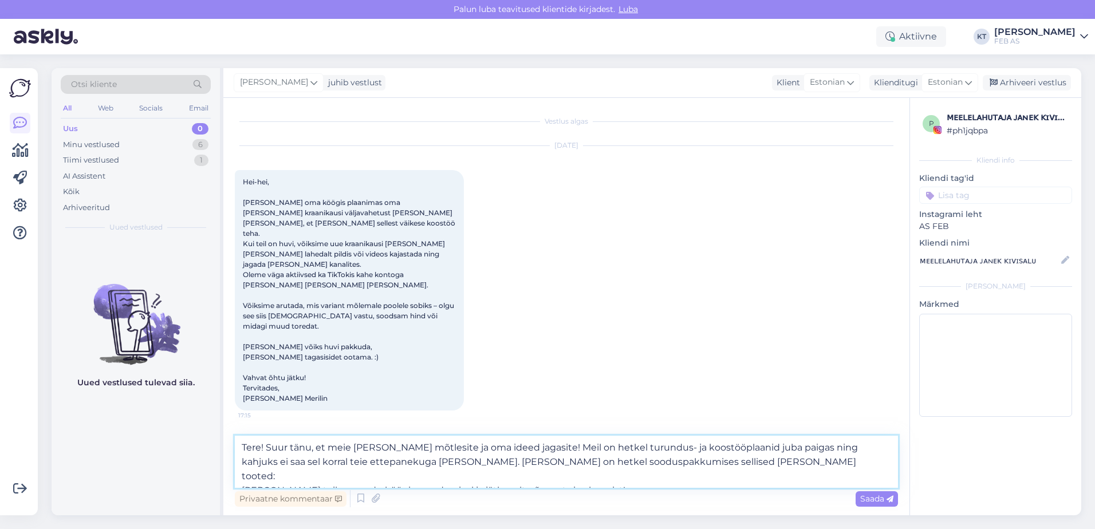
paste textarea "[URL][DOMAIN_NAME]"
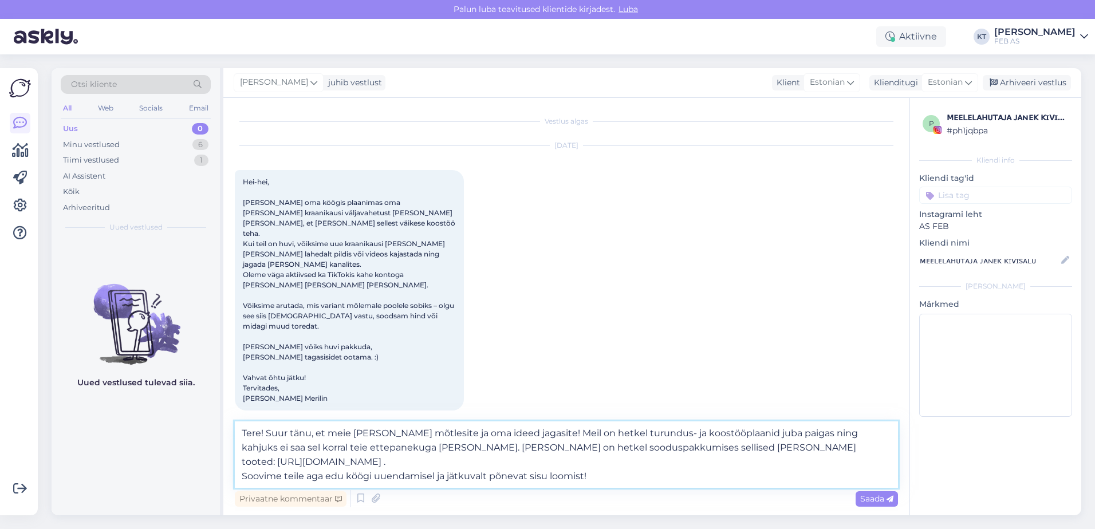
click at [483, 430] on textarea "Tere! Suur tänu, et meie [PERSON_NAME] mõtlesite ja oma ideed jagasite! Meil on…" at bounding box center [566, 454] width 663 height 66
drag, startPoint x: 432, startPoint y: 432, endPoint x: 358, endPoint y: 433, distance: 73.3
click at [354, 432] on textarea "Tere! Suur tänu, et meie [PERSON_NAME] mõtlesite ja oma ideed jagasite! Meil on…" at bounding box center [566, 454] width 663 height 66
click at [686, 469] on textarea "Tere! Suur tänu, et meie [PERSON_NAME] pöördusite ning oma ideed jagasite! Meil…" at bounding box center [566, 454] width 663 height 66
click at [689, 461] on textarea "Tere! Suur tänu, et meie [PERSON_NAME] pöördusite ning oma ideed jagasite! Meil…" at bounding box center [566, 454] width 663 height 66
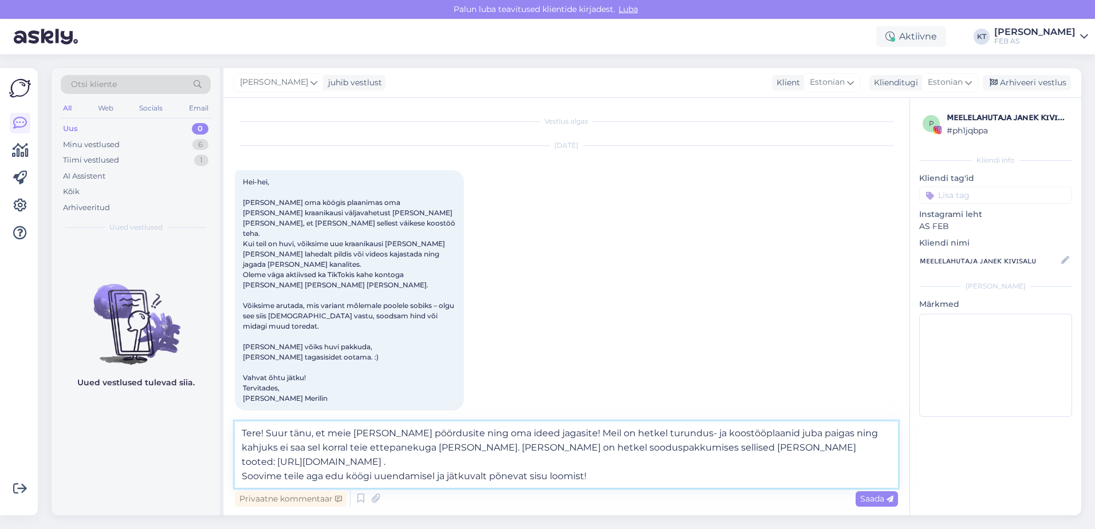
click at [695, 459] on textarea "Tere! Suur tänu, et meie [PERSON_NAME] pöördusite ning oma ideed jagasite! Meil…" at bounding box center [566, 454] width 663 height 66
click at [692, 466] on textarea "Tere! Suur tänu, et meie [PERSON_NAME] pöördusite ning oma ideed jagasite! Meil…" at bounding box center [566, 454] width 663 height 66
click at [684, 466] on textarea "Tere! Suur tänu, et meie [PERSON_NAME] pöördusite ning oma ideed jagasite! Meil…" at bounding box center [566, 454] width 663 height 66
click at [420, 448] on textarea "Tere! Suur tänu, et meie [PERSON_NAME] pöördusite ning oma ideed jagasite! Meil…" at bounding box center [566, 454] width 663 height 66
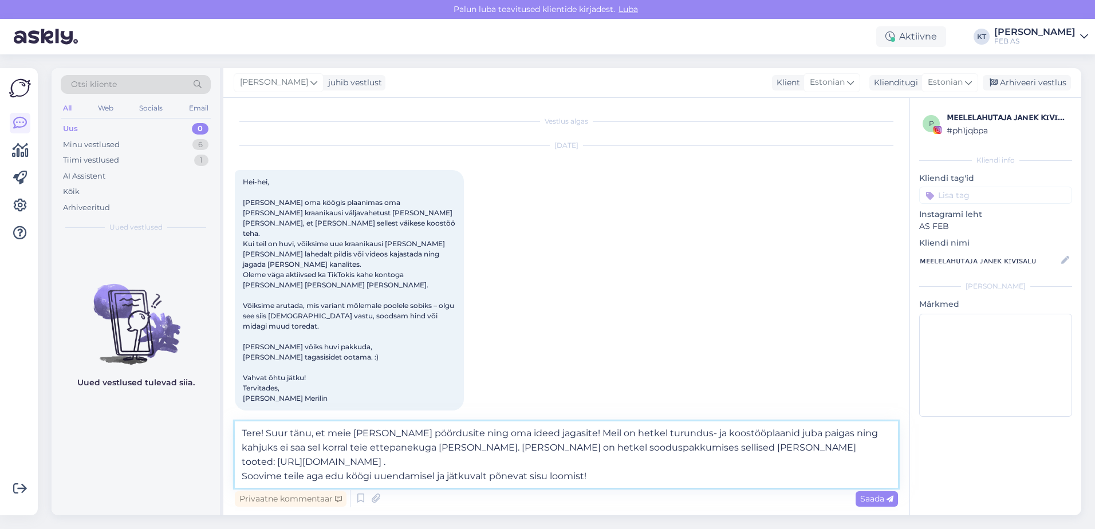
click at [424, 448] on textarea "Tere! Suur tänu, et meie [PERSON_NAME] pöördusite ning oma ideed jagasite! Meil…" at bounding box center [566, 454] width 663 height 66
drag, startPoint x: 682, startPoint y: 448, endPoint x: 581, endPoint y: 447, distance: 100.8
click at [581, 447] on textarea "Tere! Suur tänu, et meie [PERSON_NAME] pöördusite ning oma ideed jagasite! Meil…" at bounding box center [566, 454] width 663 height 66
drag, startPoint x: 695, startPoint y: 446, endPoint x: 584, endPoint y: 447, distance: 110.5
click at [584, 447] on textarea "Tere! Suur tänu, et meie [PERSON_NAME] pöördusite ning oma ideed jagasite! Meil…" at bounding box center [566, 454] width 663 height 66
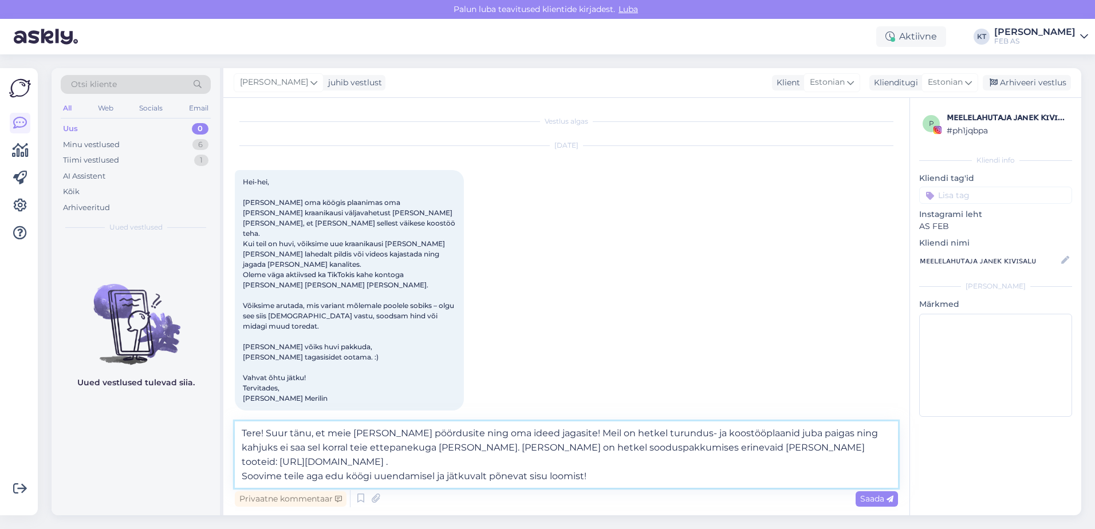
click at [609, 447] on textarea "Tere! Suur tänu, et meie [PERSON_NAME] pöördusite ning oma ideed jagasite! Meil…" at bounding box center [566, 454] width 663 height 66
click at [679, 451] on textarea "Tere! Suur tänu, et meie [PERSON_NAME] pöördusite ning oma ideed jagasite! Meil…" at bounding box center [566, 454] width 663 height 66
drag, startPoint x: 695, startPoint y: 447, endPoint x: 497, endPoint y: 450, distance: 198.1
click at [497, 450] on textarea "Tere! Suur tänu, et meie [PERSON_NAME] pöördusite ning oma ideed jagasite! Meil…" at bounding box center [566, 454] width 663 height 66
click at [592, 446] on textarea "Tere! Suur tänu, et meie [PERSON_NAME] pöördusite ning oma ideed jagasite! Meil…" at bounding box center [566, 454] width 663 height 66
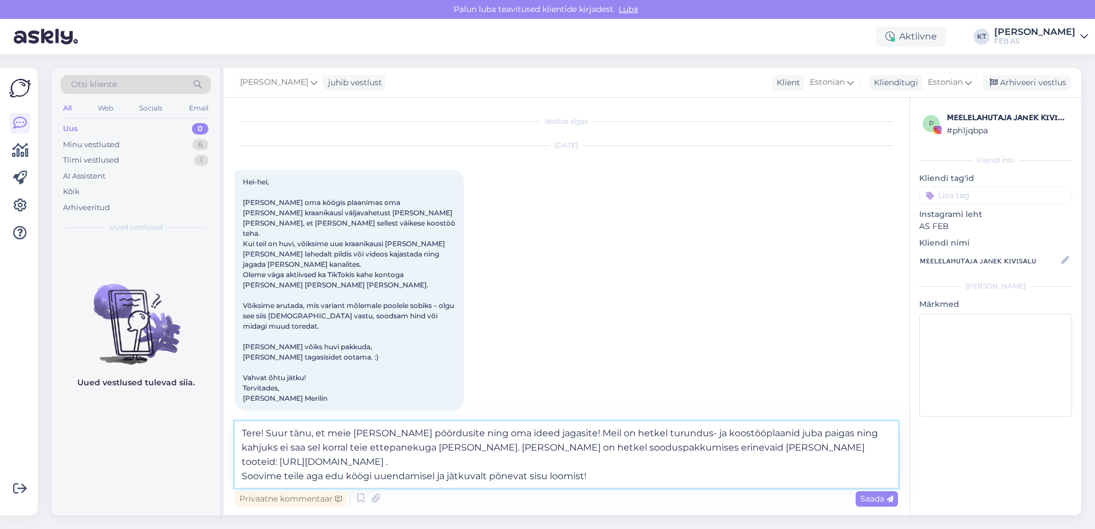
click at [655, 444] on textarea "Tere! Suur tänu, et meie [PERSON_NAME] pöördusite ning oma ideed jagasite! Meil…" at bounding box center [566, 454] width 663 height 66
click at [844, 448] on textarea "Tere! Suur tänu, et meie [PERSON_NAME] pöördusite ning oma ideed jagasite! Meil…" at bounding box center [566, 454] width 663 height 66
drag, startPoint x: 428, startPoint y: 448, endPoint x: 698, endPoint y: 451, distance: 270.8
click at [698, 451] on textarea "Tere! Suur tänu, et meie [PERSON_NAME] pöördusite ning oma ideed jagasite! Meil…" at bounding box center [566, 454] width 663 height 66
click at [698, 454] on textarea "Tere! Suur tänu, et meie [PERSON_NAME] pöördusite ning oma ideed jagasite! Meil…" at bounding box center [566, 454] width 663 height 66
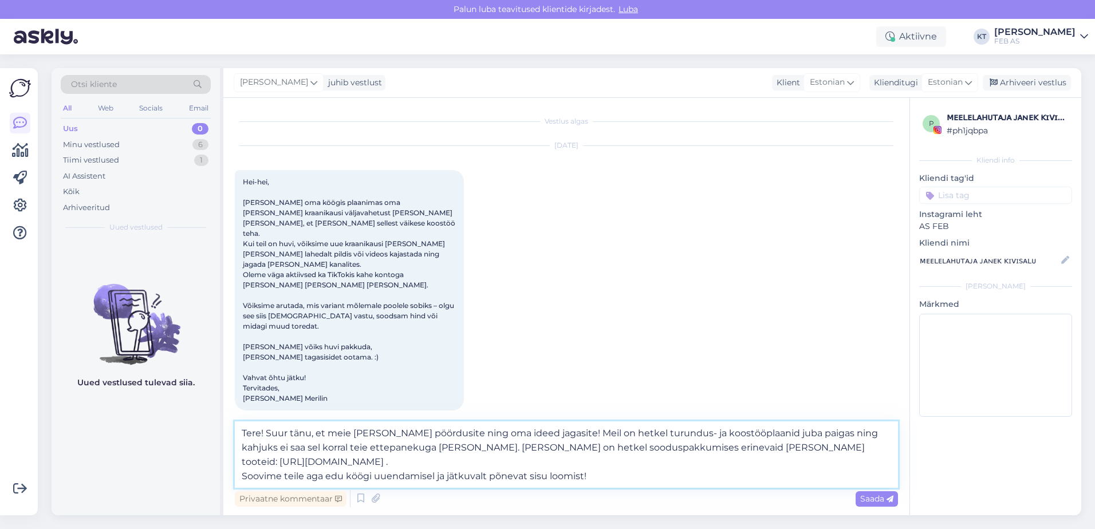
drag, startPoint x: 697, startPoint y: 446, endPoint x: 439, endPoint y: 455, distance: 257.8
click at [439, 455] on textarea "Tere! Suur tänu, et meie [PERSON_NAME] pöördusite ning oma ideed jagasite! Meil…" at bounding box center [566, 454] width 663 height 66
click at [434, 443] on textarea "Tere! Suur tänu, et meie [PERSON_NAME] pöördusite ning oma ideed jagasite! Meil…" at bounding box center [566, 454] width 663 height 66
drag, startPoint x: 426, startPoint y: 446, endPoint x: 695, endPoint y: 448, distance: 268.5
click at [695, 448] on textarea "Tere! Suur tänu, et meie [PERSON_NAME] pöördusite ning oma ideed jagasite! Meil…" at bounding box center [566, 454] width 663 height 66
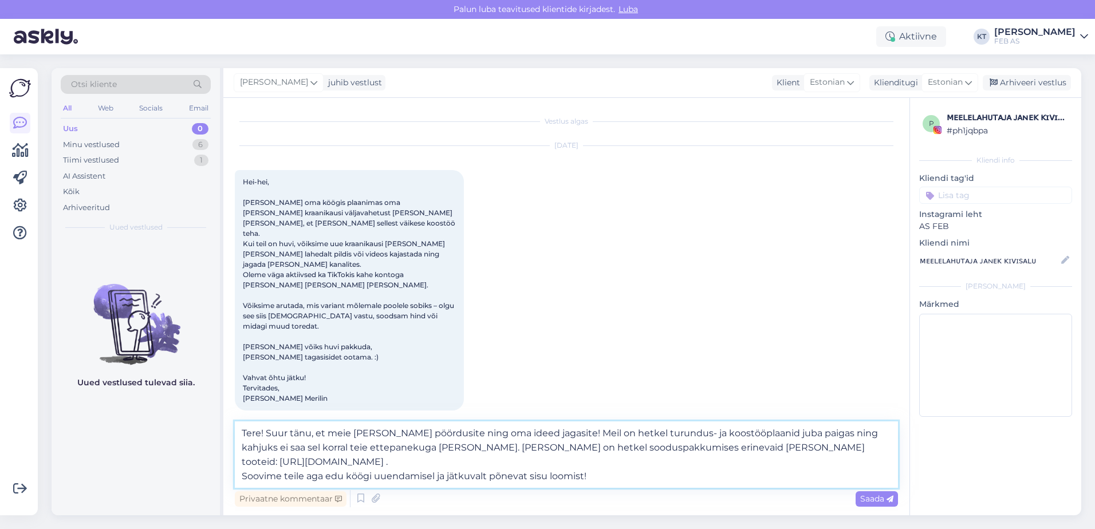
paste textarea "Hetkel on meil sooduspakkumises erinevad [PERSON_NAME] tooted"
click at [604, 480] on textarea "Tere! Suur tänu, et meie [PERSON_NAME] pöördusite ning oma ideed jagasite! Meil…" at bounding box center [566, 454] width 663 height 66
drag, startPoint x: 609, startPoint y: 477, endPoint x: 229, endPoint y: 474, distance: 380.1
click at [229, 474] on div "Vestlus algas [DATE] Hei-hei, [PERSON_NAME] oma köögis plaanimas oma [PERSON_NA…" at bounding box center [566, 306] width 686 height 417
click at [599, 489] on div "Privaatne kommentaar Saada" at bounding box center [566, 499] width 663 height 22
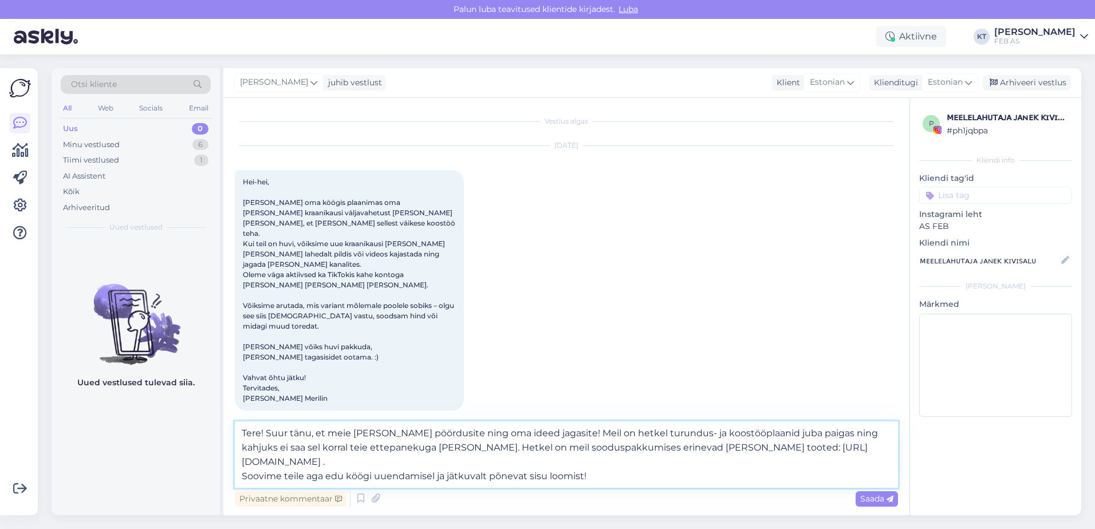
drag, startPoint x: 607, startPoint y: 473, endPoint x: 224, endPoint y: 473, distance: 383.0
click at [226, 475] on div "Vestlus algas [DATE] Hei-hei, [PERSON_NAME] oma köögis plaanimas oma [PERSON_NA…" at bounding box center [566, 306] width 686 height 417
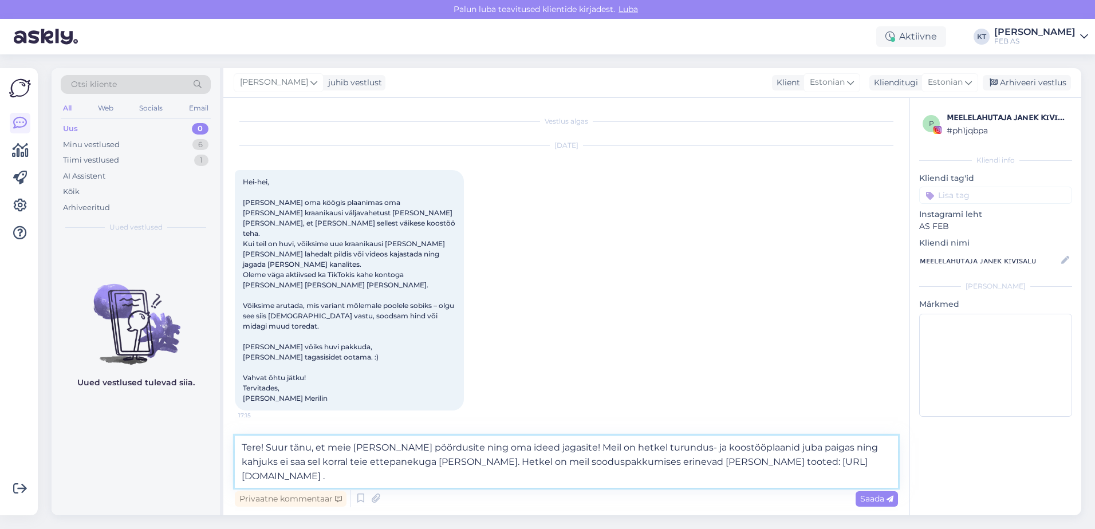
paste textarea "Soovime teile edu köögi uuendamisel ning palju inspiratsiooni ja põnevust sisu …"
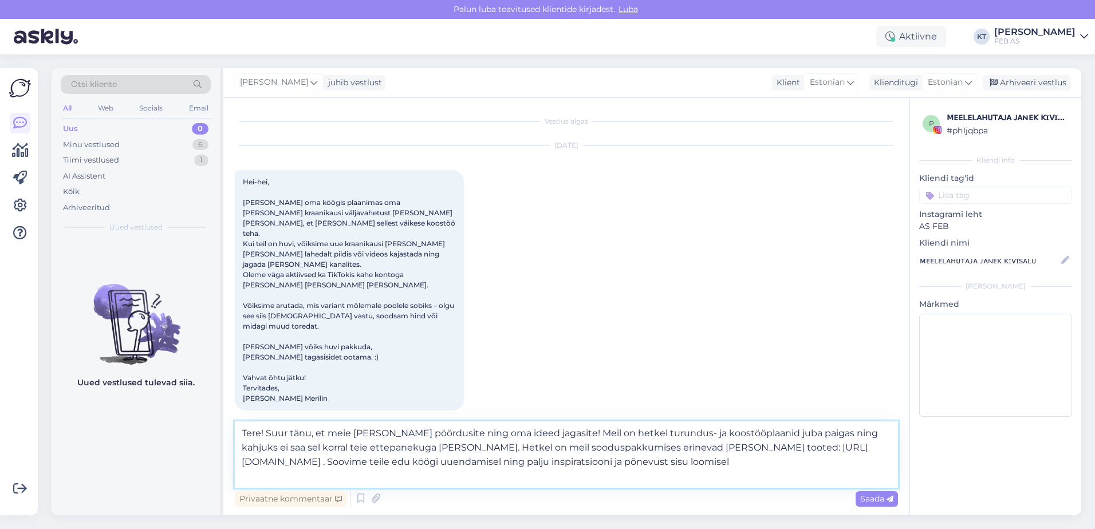
click at [441, 475] on textarea "Tere! Suur tänu, et meie [PERSON_NAME] pöördusite ning oma ideed jagasite! Meil…" at bounding box center [566, 454] width 663 height 66
drag, startPoint x: 358, startPoint y: 472, endPoint x: 317, endPoint y: 475, distance: 41.3
click at [317, 475] on textarea "Tere! Suur tänu, et meie [PERSON_NAME] pöördusite ning oma ideed jagasite! Meil…" at bounding box center [566, 454] width 663 height 66
type textarea "Tere! Suur tänu, et meie [PERSON_NAME] pöördusite ning oma ideed jagasite! Meil…"
click at [420, 474] on textarea "Tere! Suur tänu, et meie [PERSON_NAME] pöördusite ning oma ideed jagasite! Meil…" at bounding box center [566, 454] width 663 height 66
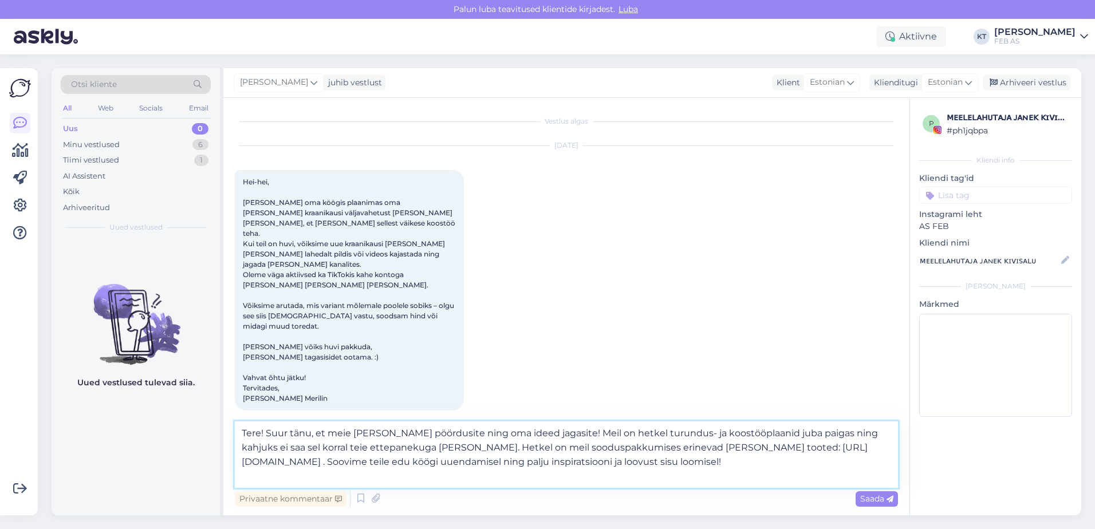
click at [436, 477] on textarea "Tere! Suur tänu, et meie [PERSON_NAME] pöördusite ning oma ideed jagasite! Meil…" at bounding box center [566, 454] width 663 height 66
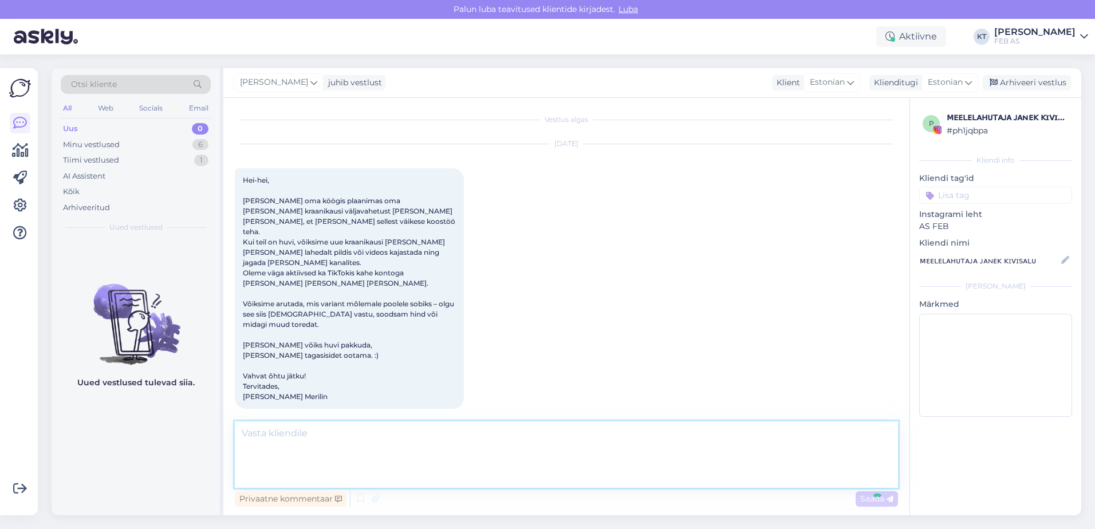
scroll to position [115, 0]
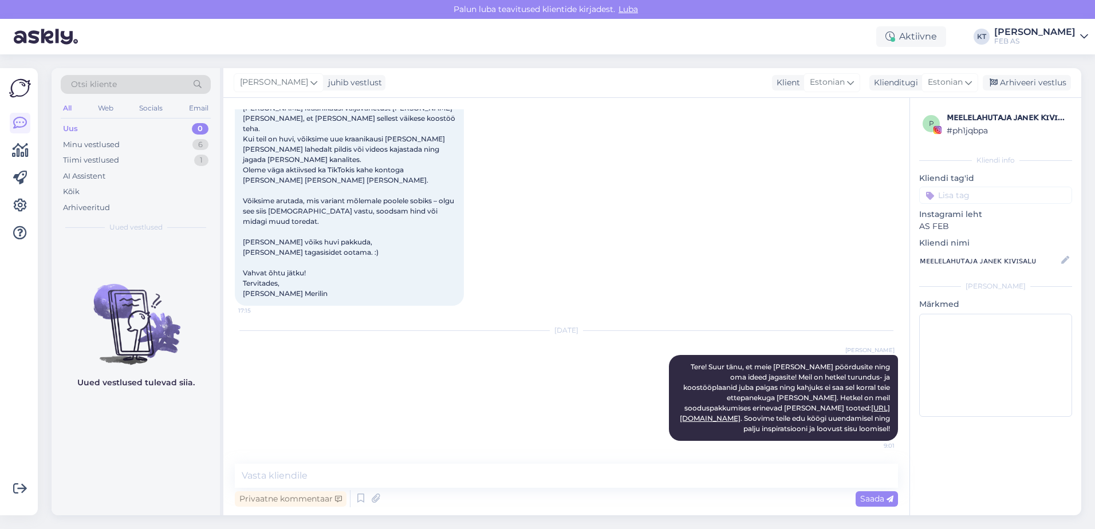
click at [432, 386] on div "[DATE] [PERSON_NAME] Tere! Suur tänu, et meie [PERSON_NAME] pöördusite ning oma…" at bounding box center [566, 385] width 663 height 135
click at [105, 141] on div "Minu vestlused" at bounding box center [91, 144] width 57 height 11
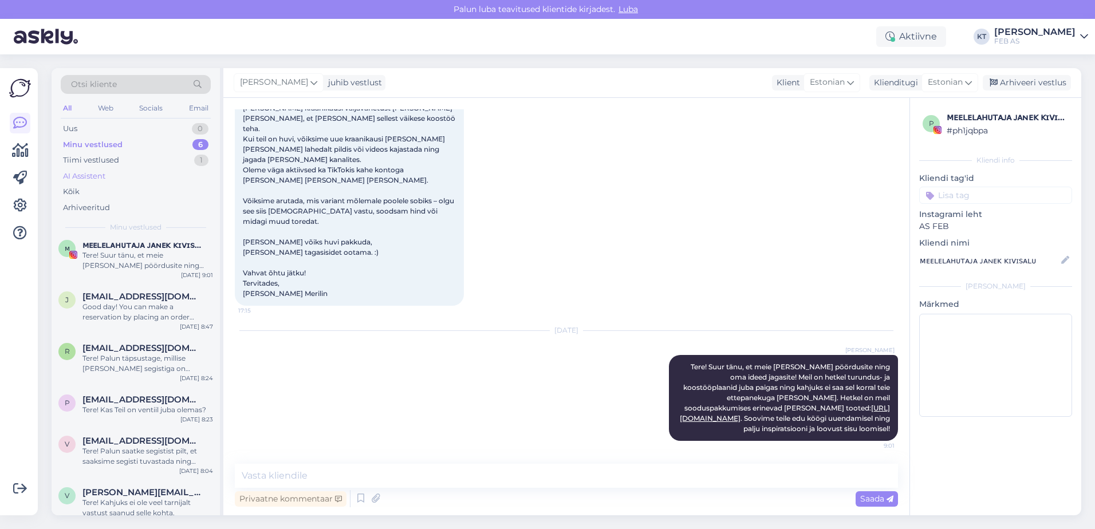
scroll to position [0, 0]
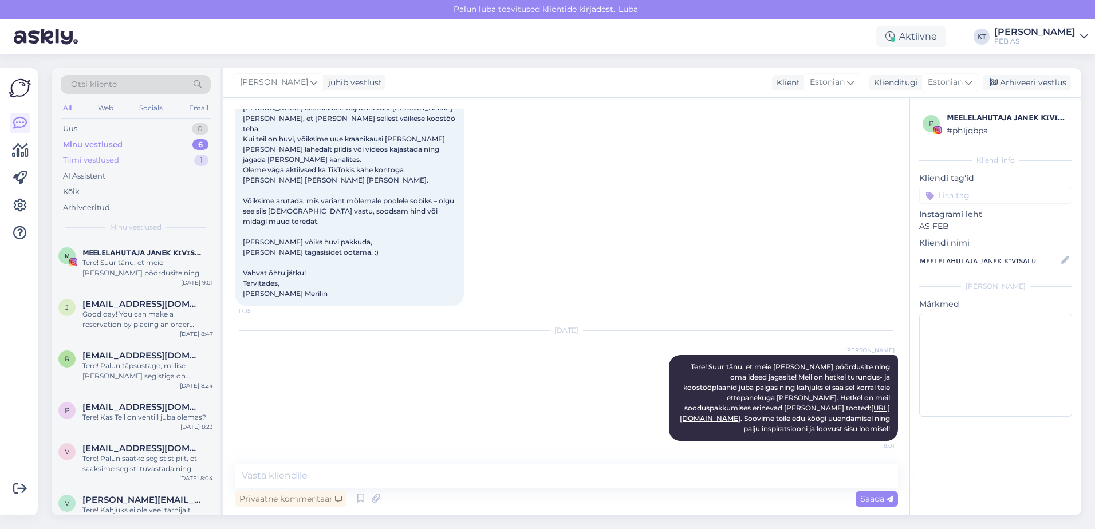
click at [154, 161] on div "Tiimi vestlused 1" at bounding box center [136, 160] width 150 height 16
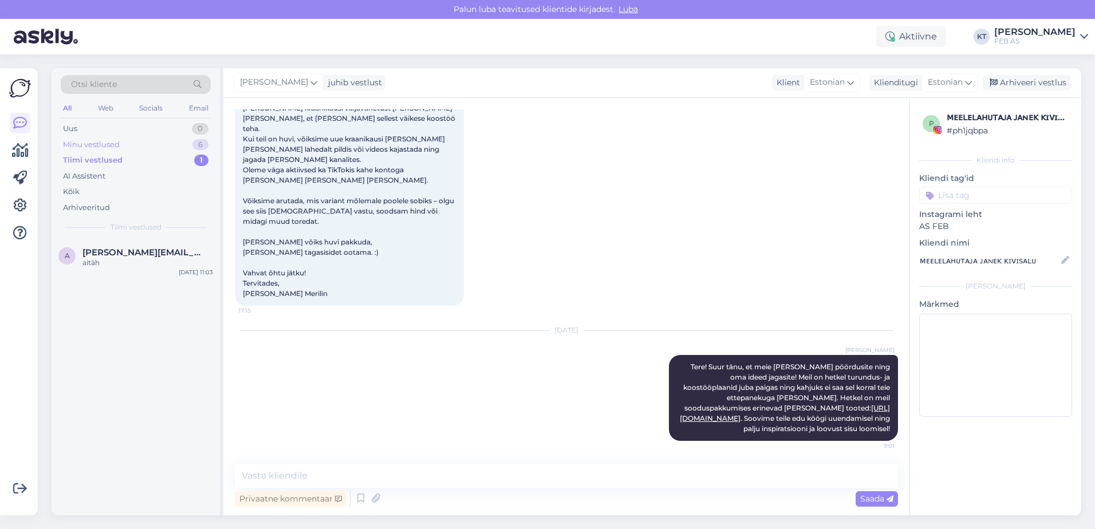
click at [167, 151] on div "Minu vestlused 6" at bounding box center [136, 145] width 150 height 16
